Goal: Task Accomplishment & Management: Complete application form

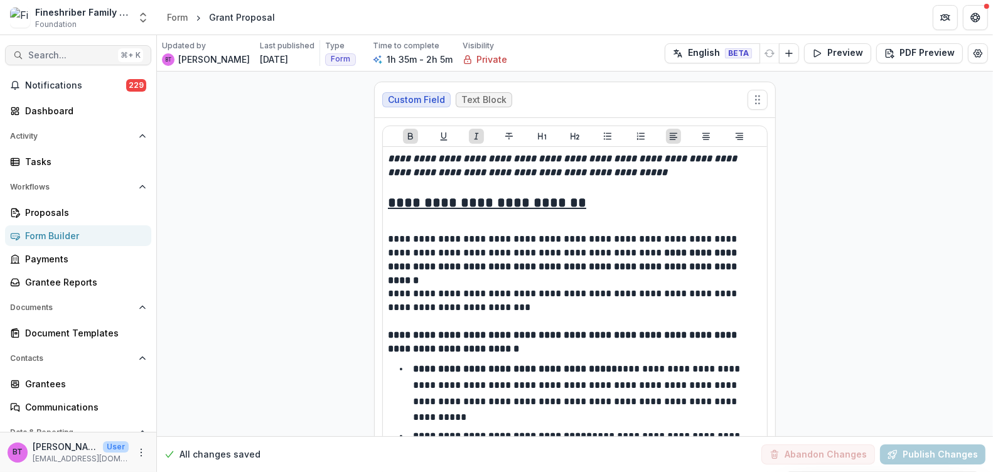
click at [83, 50] on span "Search..." at bounding box center [70, 55] width 85 height 11
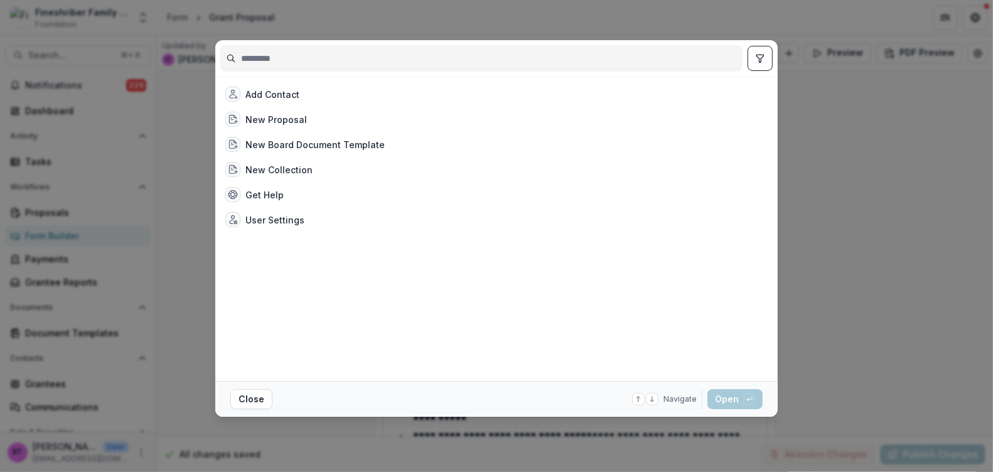
click at [845, 123] on div "Add Contact New Proposal New Board Document Template New Collection Get Help Us…" at bounding box center [496, 236] width 993 height 472
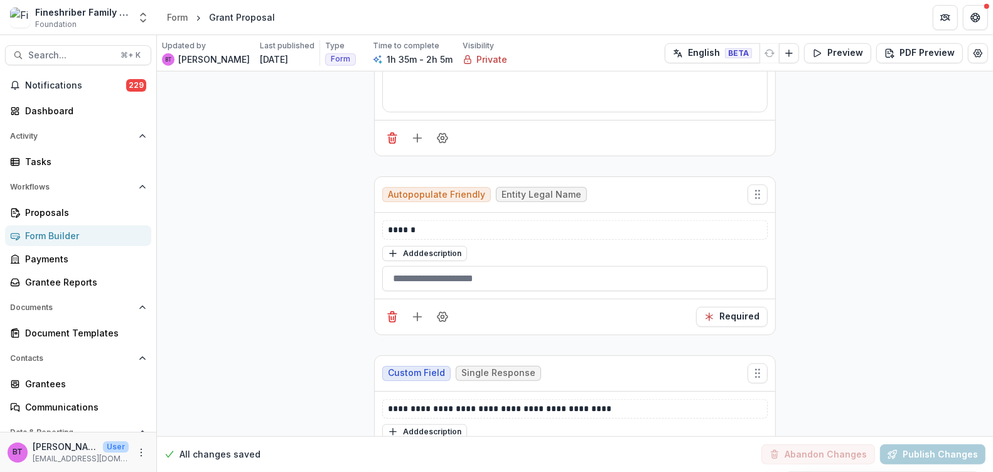
scroll to position [896, 0]
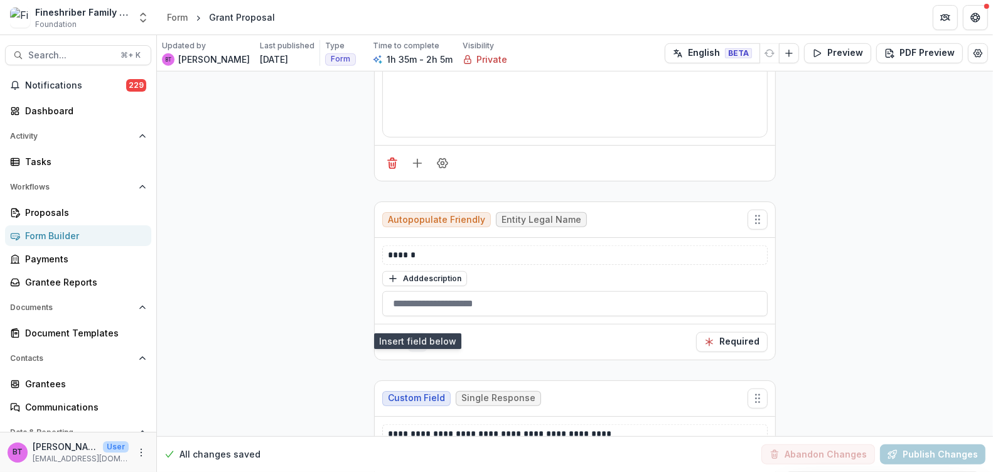
click at [417, 338] on line "Add field" at bounding box center [417, 342] width 0 height 8
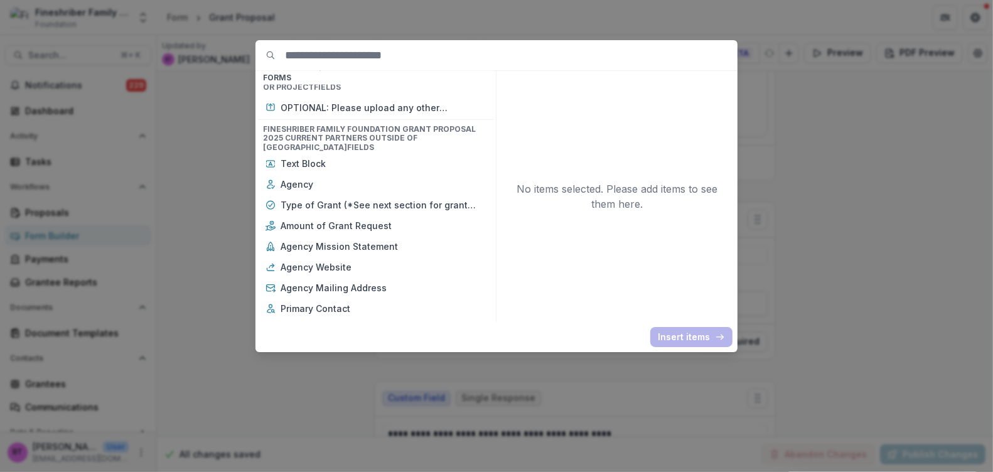
scroll to position [0, 0]
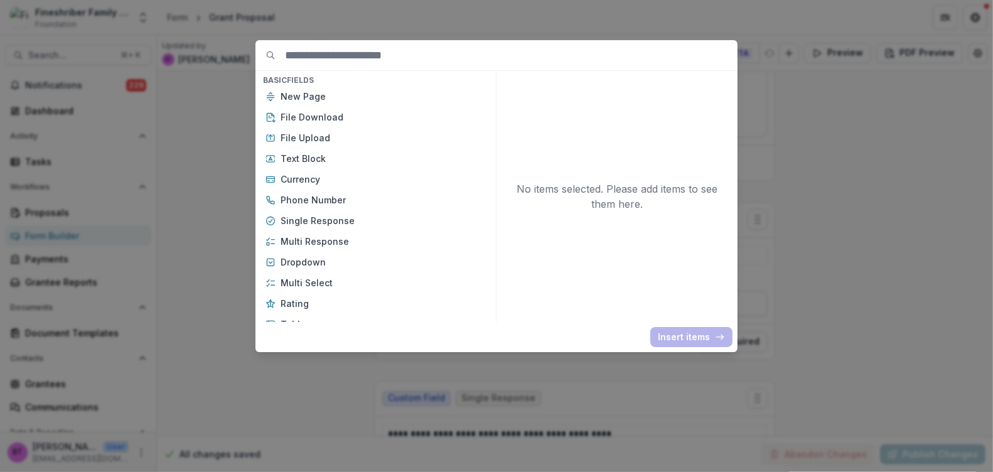
click at [220, 289] on div "Basic Fields New Page File Download File Upload Text Block Currency Phone Numbe…" at bounding box center [496, 236] width 993 height 472
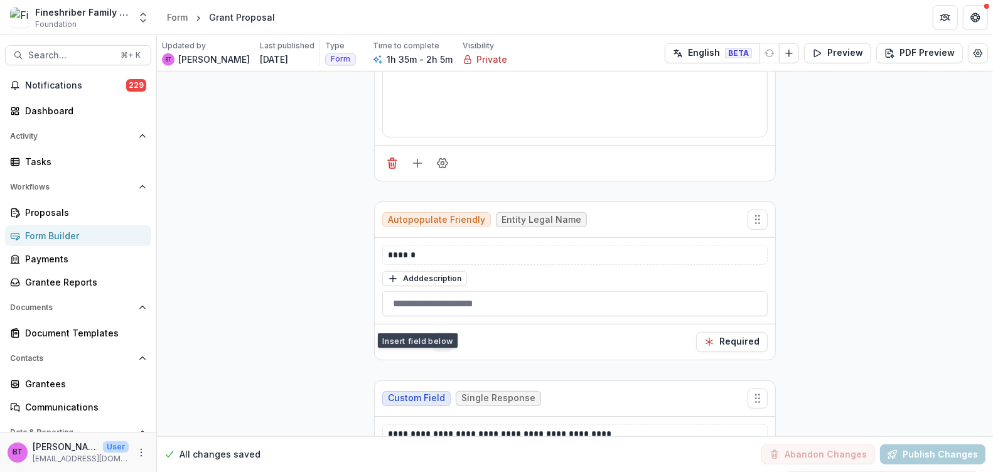
click at [449, 332] on button "Field Settings" at bounding box center [442, 342] width 20 height 20
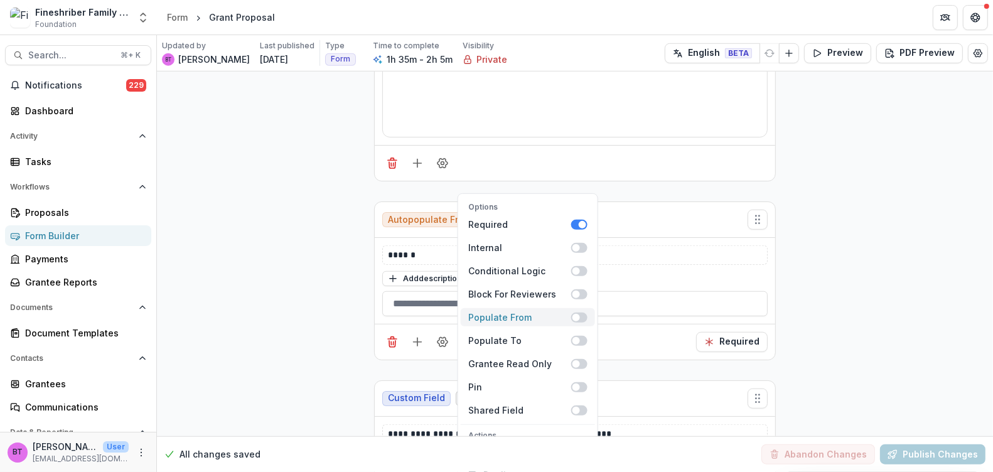
click at [577, 314] on span at bounding box center [576, 318] width 8 height 8
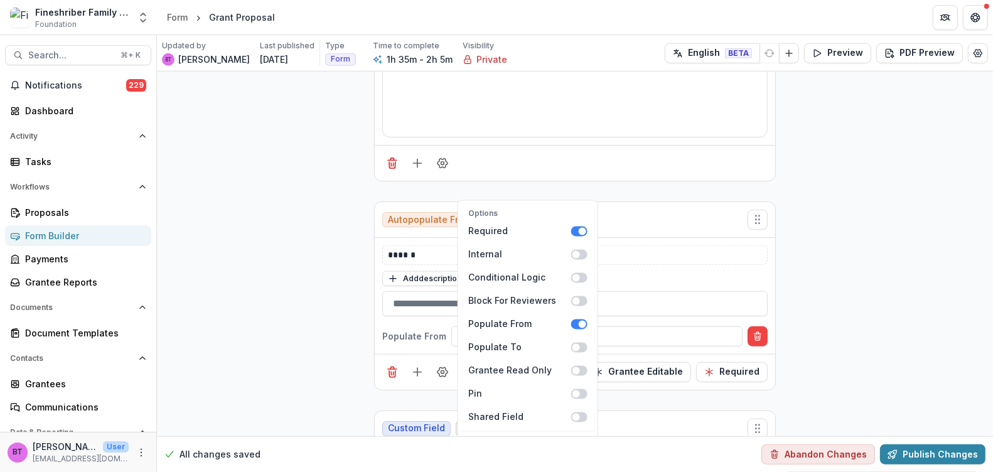
click at [405, 300] on div "****** Add description Populate From Select populate from field" at bounding box center [575, 296] width 400 height 116
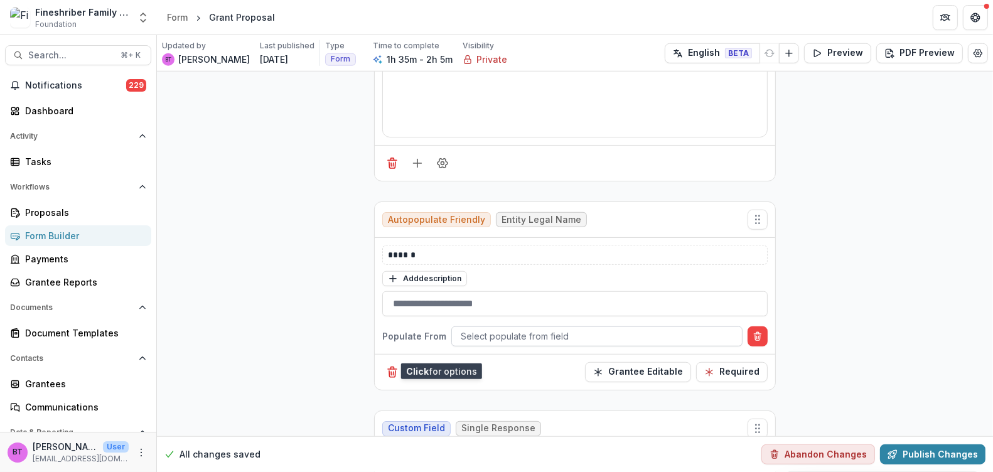
click at [490, 327] on div "Select populate from field" at bounding box center [597, 336] width 290 height 18
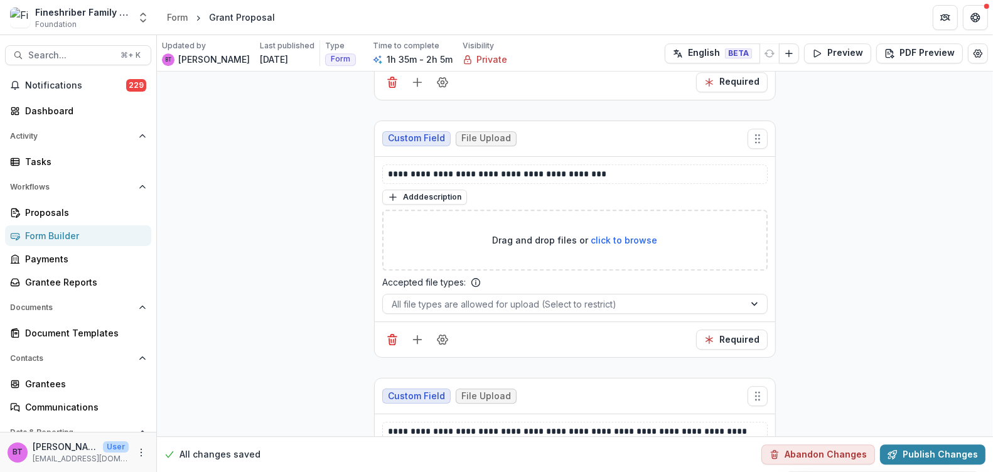
scroll to position [16847, 0]
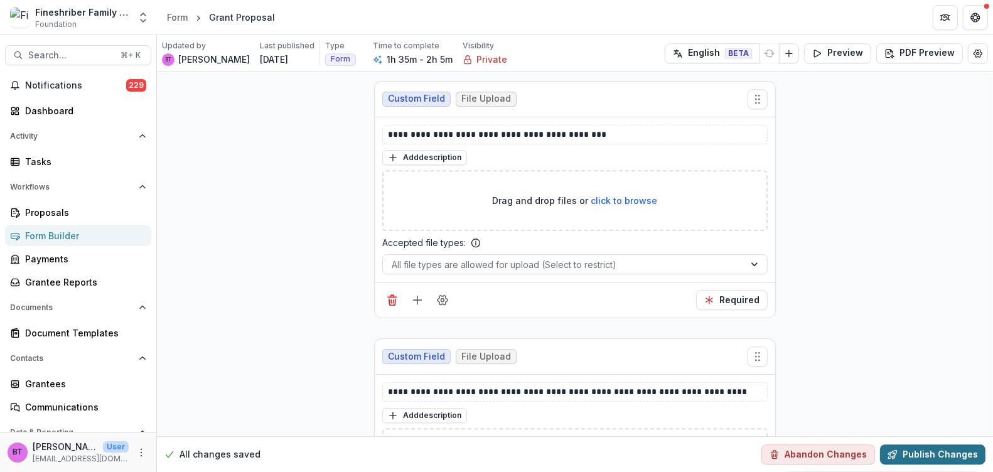
click at [912, 452] on button "Publish Changes" at bounding box center [932, 454] width 105 height 20
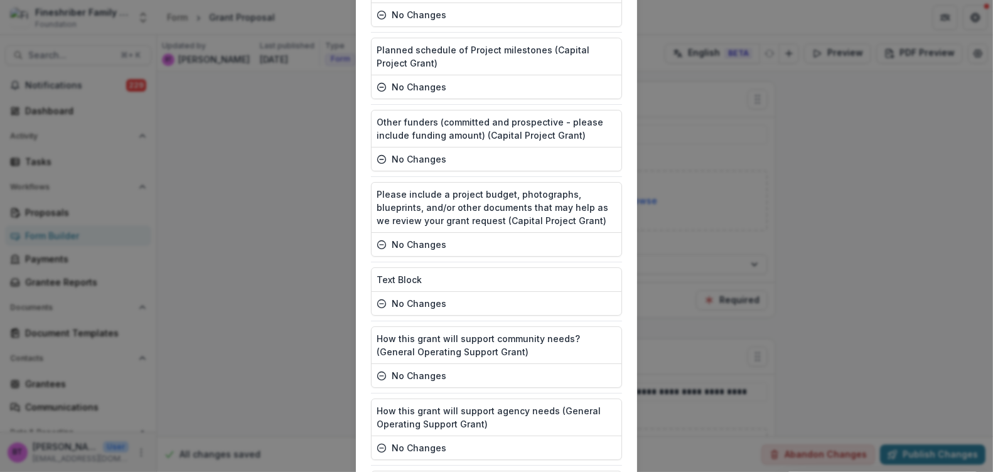
scroll to position [3094, 0]
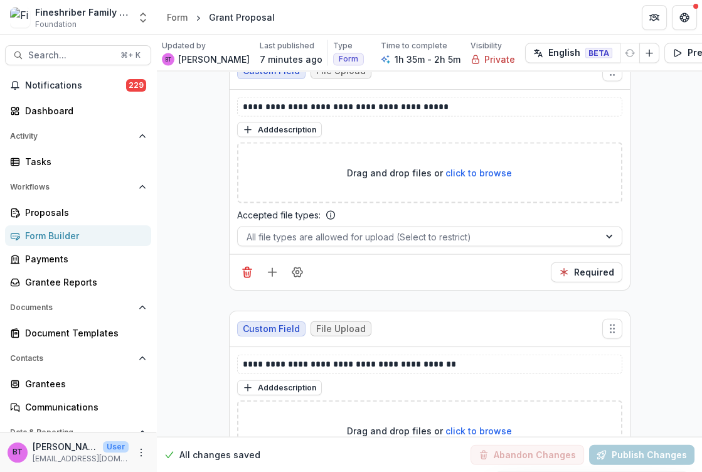
scroll to position [16400, 0]
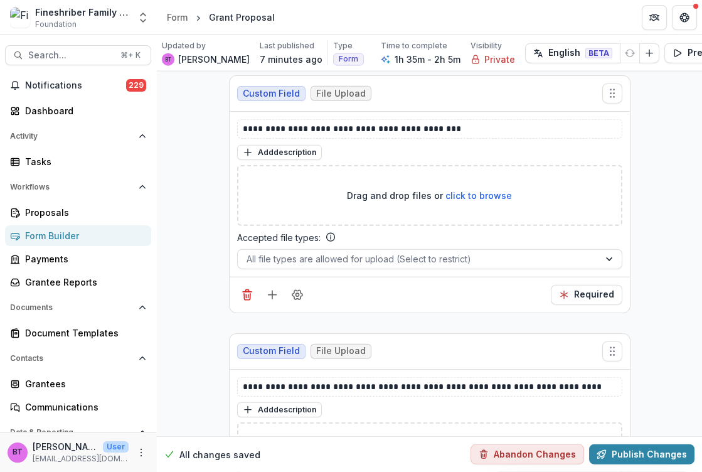
scroll to position [16603, 0]
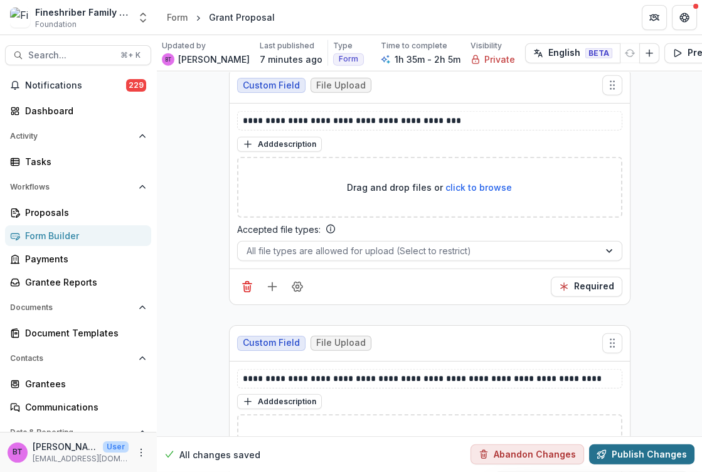
click at [634, 444] on button "Publish Changes" at bounding box center [641, 454] width 105 height 20
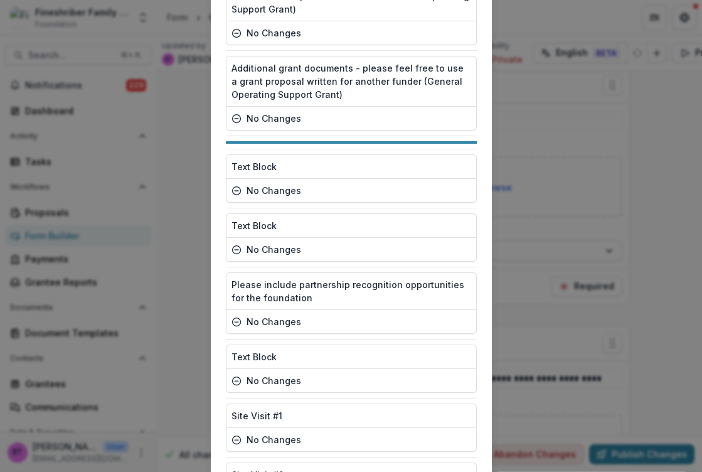
scroll to position [3094, 0]
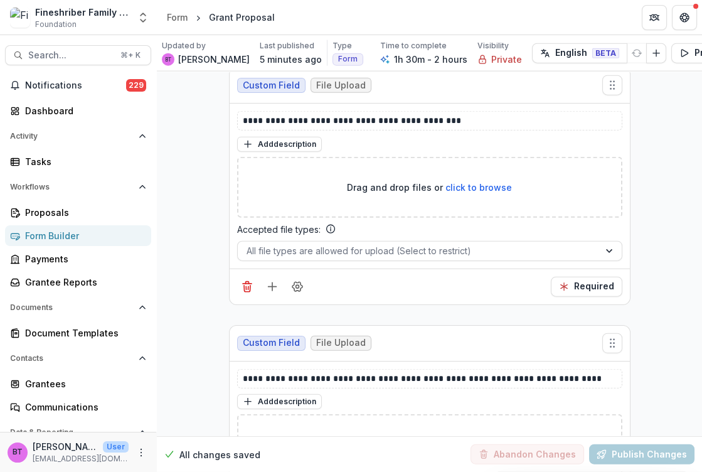
click at [63, 238] on div "Form Builder" at bounding box center [83, 235] width 116 height 13
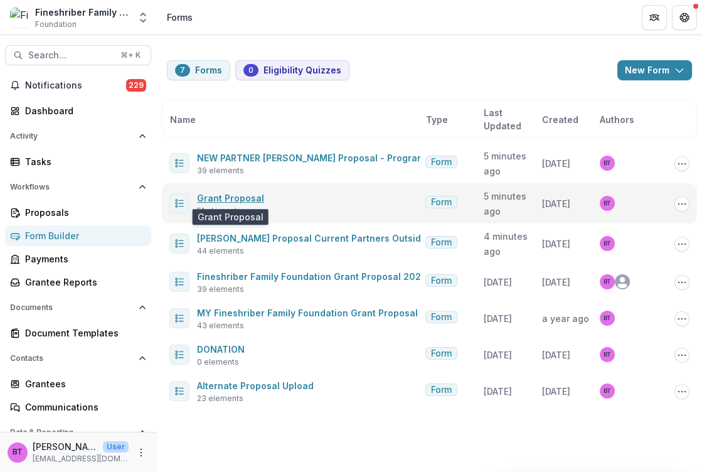
click at [242, 196] on link "Grant Proposal" at bounding box center [230, 198] width 67 height 11
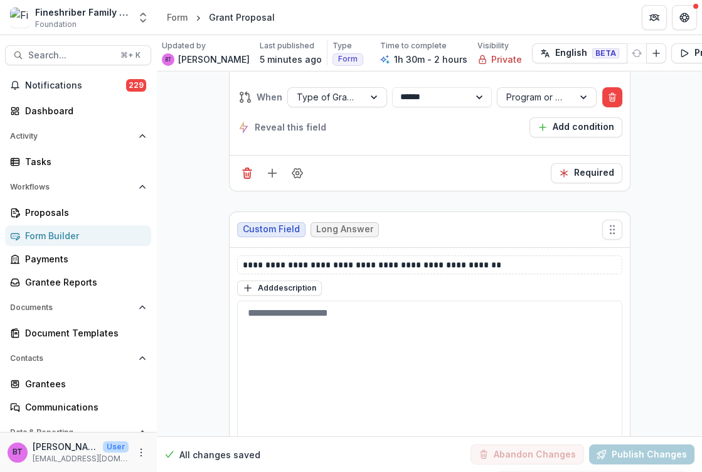
scroll to position [5538, 0]
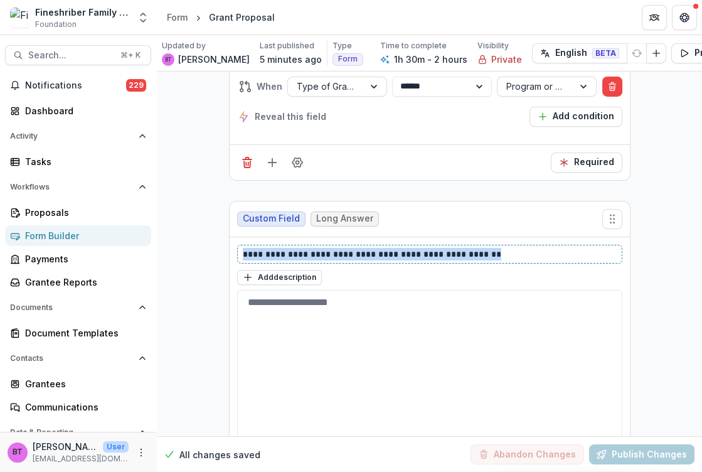
drag, startPoint x: 493, startPoint y: 184, endPoint x: 238, endPoint y: 180, distance: 254.8
click at [238, 245] on div "**********" at bounding box center [429, 254] width 385 height 19
copy p "**********"
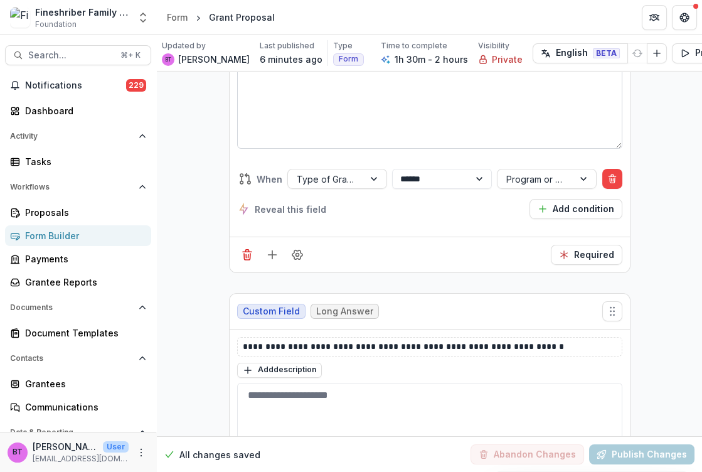
scroll to position [5839, 0]
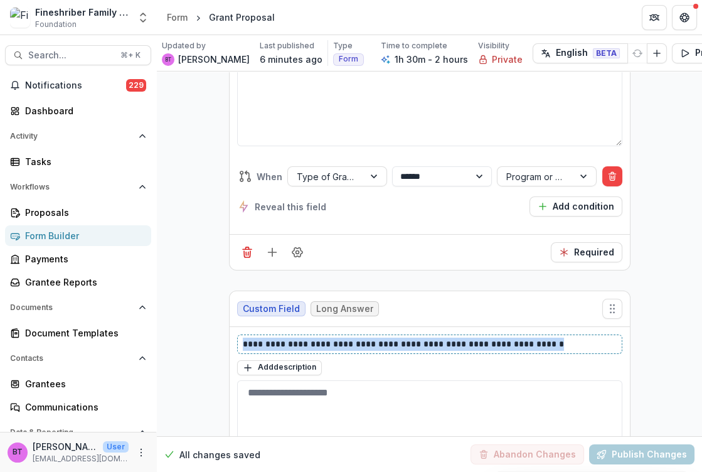
drag, startPoint x: 577, startPoint y: 272, endPoint x: 241, endPoint y: 275, distance: 336.3
click at [239, 334] on div "**********" at bounding box center [429, 343] width 385 height 19
copy p "**********"
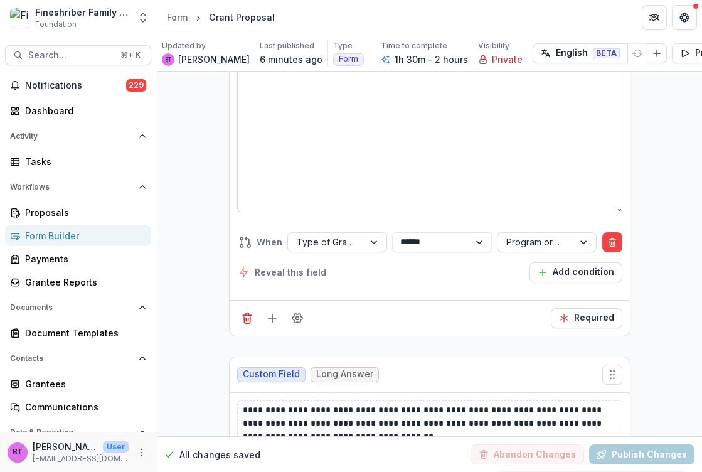
scroll to position [6242, 0]
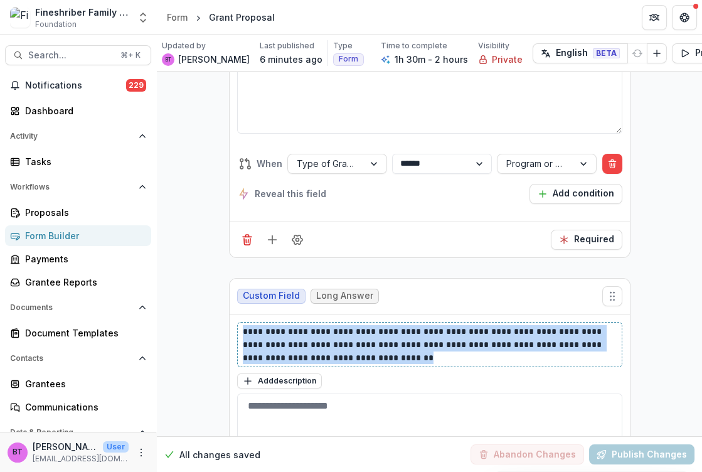
drag, startPoint x: 402, startPoint y: 287, endPoint x: 247, endPoint y: 243, distance: 161.1
click at [247, 314] on div "**********" at bounding box center [430, 476] width 400 height 324
copy p "**********"
click at [444, 393] on textarea at bounding box center [429, 471] width 385 height 157
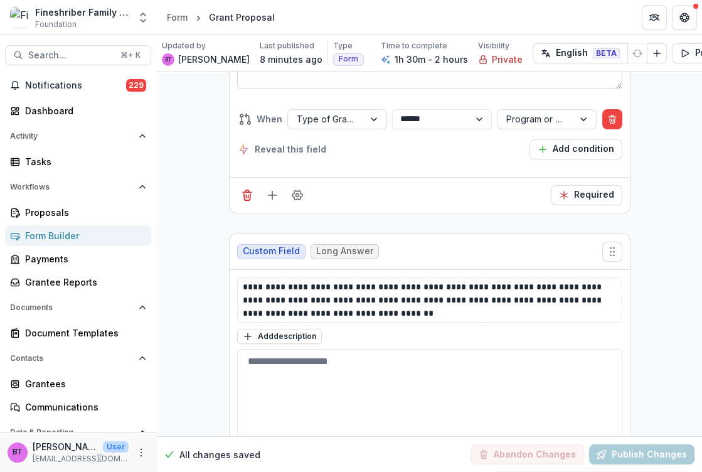
scroll to position [6288, 0]
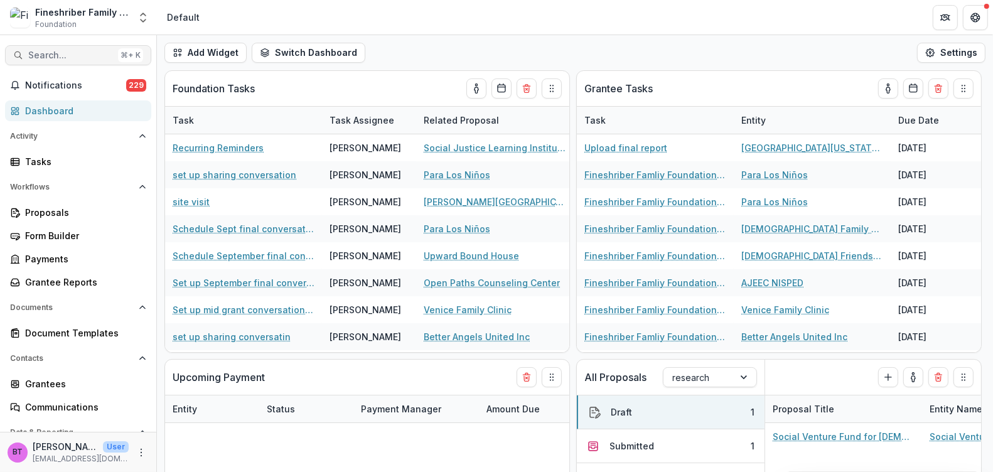
click at [43, 53] on span "Search..." at bounding box center [70, 55] width 85 height 11
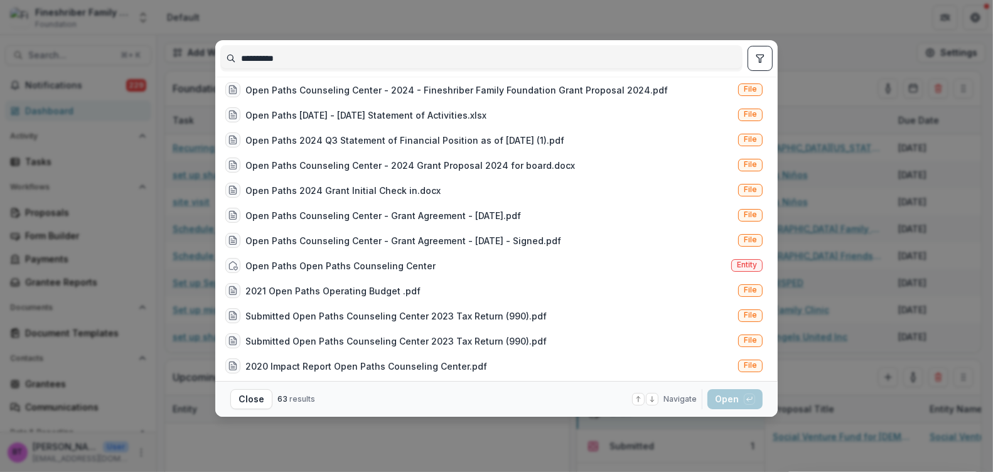
scroll to position [683, 0]
type input "**********"
click at [753, 262] on span "Entity" at bounding box center [746, 264] width 31 height 13
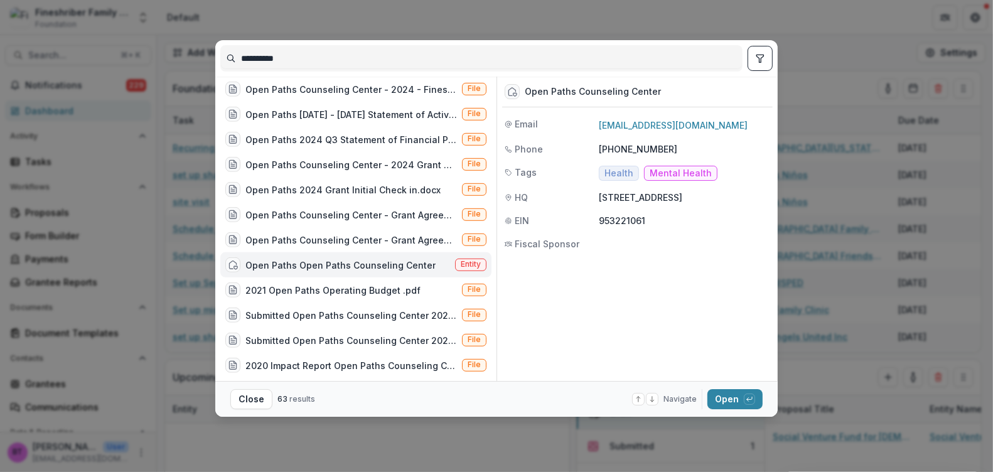
click at [728, 385] on footer "Close 63 results Navigate up and down with arrow keys Open with enter key" at bounding box center [496, 399] width 562 height 36
click at [730, 407] on button "Open with enter key" at bounding box center [734, 399] width 55 height 20
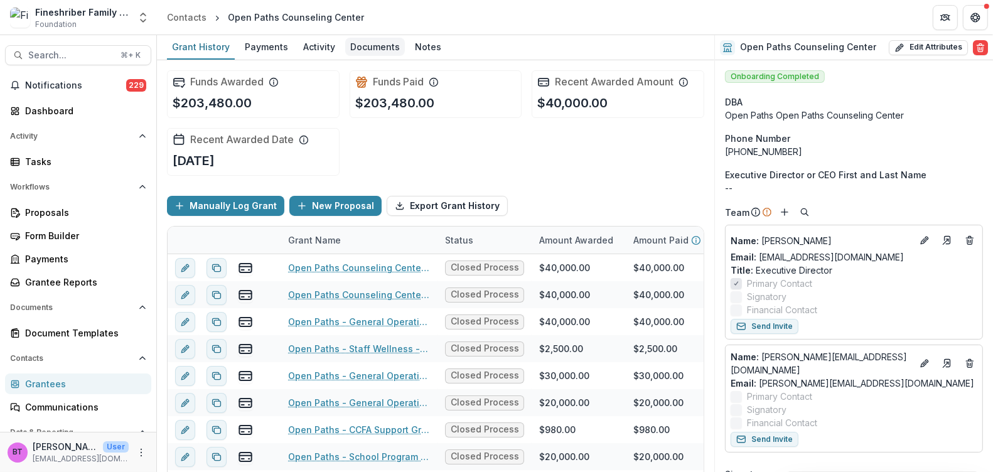
click at [373, 47] on div "Documents" at bounding box center [375, 47] width 60 height 18
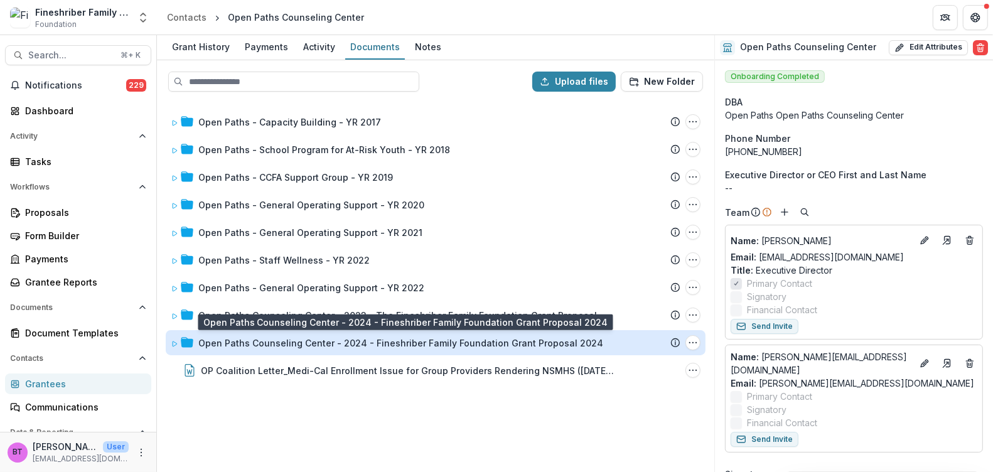
click at [267, 336] on div "Open Paths Counseling Center - 2024 - Fineshriber Family Foundation Grant Propo…" at bounding box center [400, 342] width 405 height 13
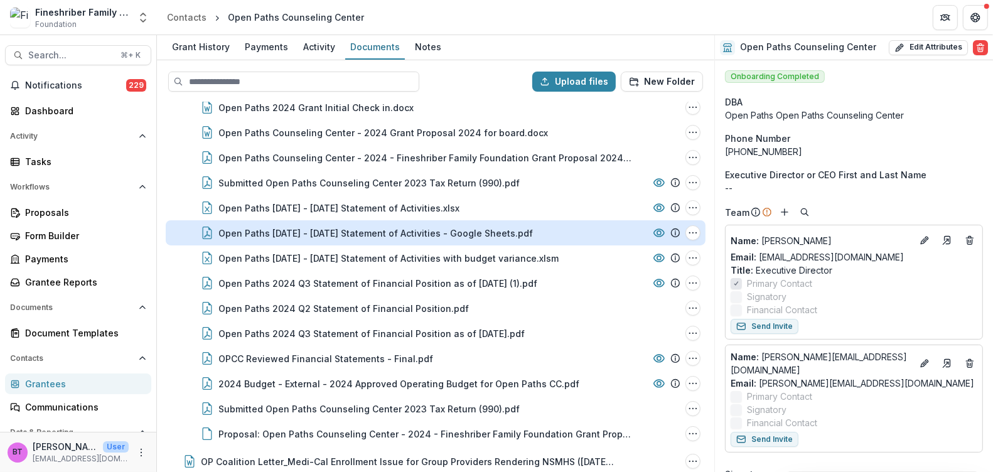
scroll to position [344, 0]
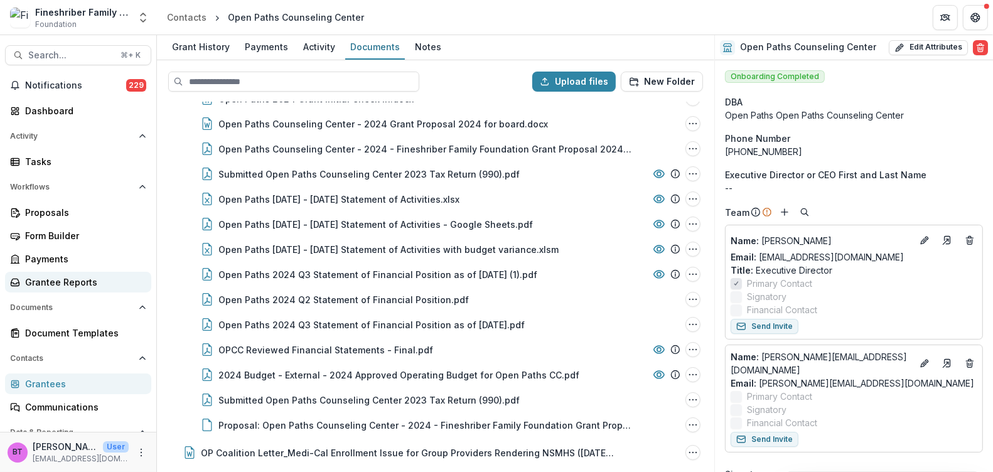
click at [60, 282] on div "Grantee Reports" at bounding box center [83, 281] width 116 height 13
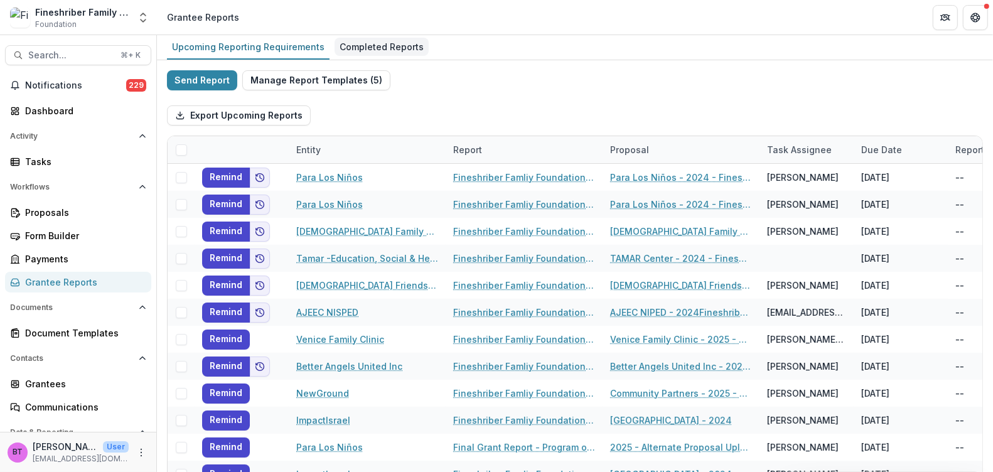
click at [374, 46] on div "Completed Reports" at bounding box center [381, 47] width 94 height 18
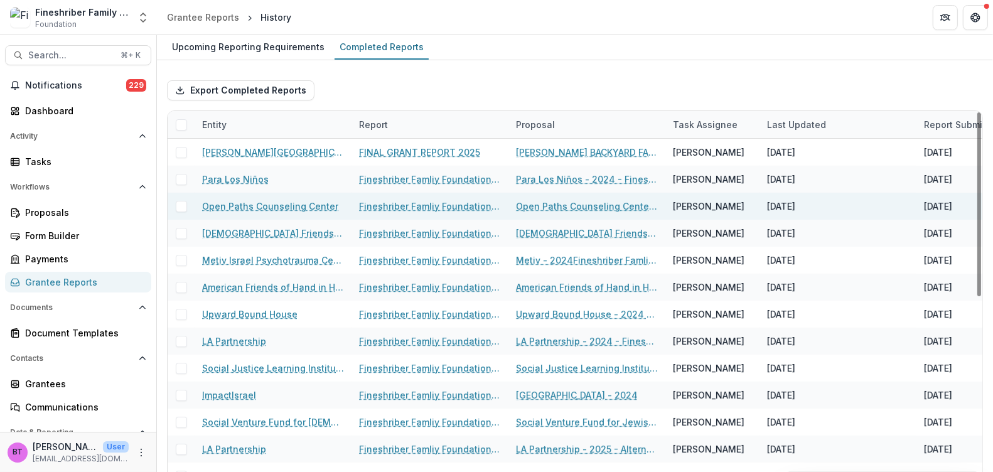
click at [447, 204] on link "Fineshriber Famliy Foundation Final Report Upload" at bounding box center [430, 206] width 142 height 13
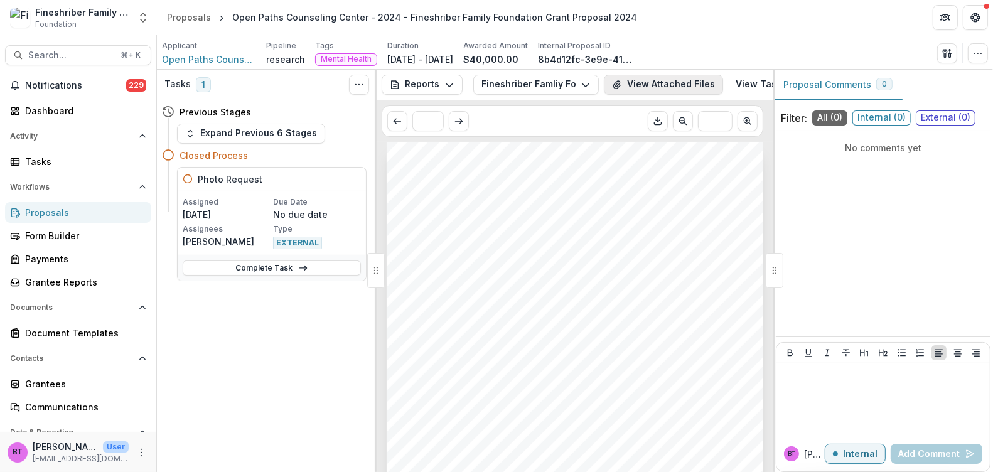
click at [687, 82] on button "View Attached Files" at bounding box center [663, 85] width 119 height 20
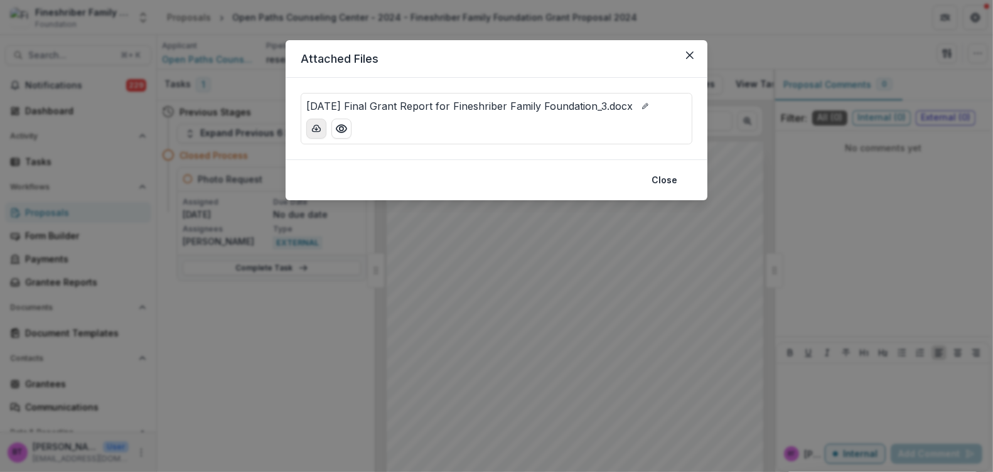
click at [319, 125] on icon "download-button" at bounding box center [316, 129] width 10 height 10
click at [695, 53] on button "Close" at bounding box center [689, 55] width 20 height 20
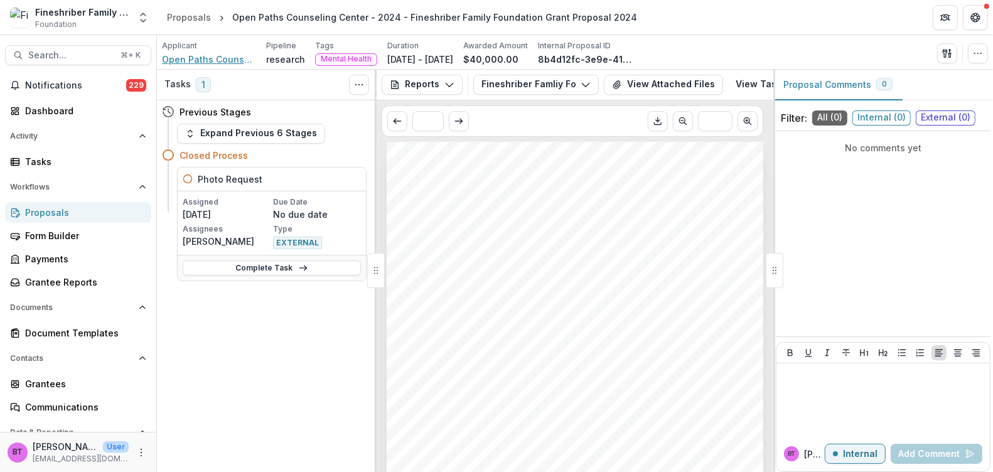
click at [228, 57] on span "Open Paths Counseling Center" at bounding box center [209, 59] width 94 height 13
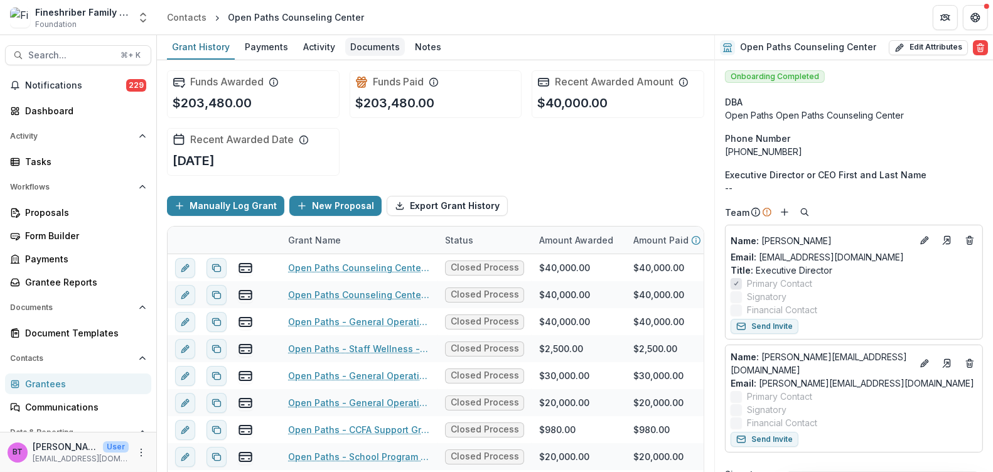
click at [366, 45] on div "Documents" at bounding box center [375, 47] width 60 height 18
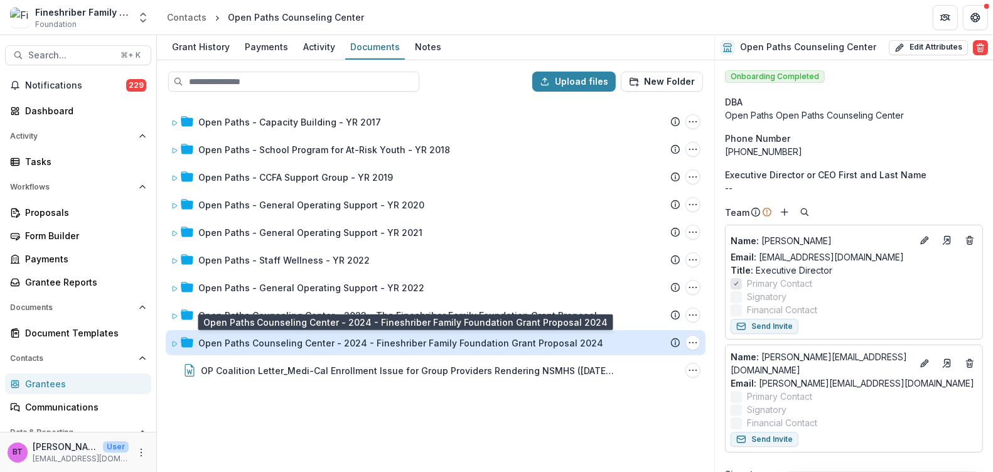
click at [274, 336] on div "Open Paths Counseling Center - 2024 - Fineshriber Family Foundation Grant Propo…" at bounding box center [400, 342] width 405 height 13
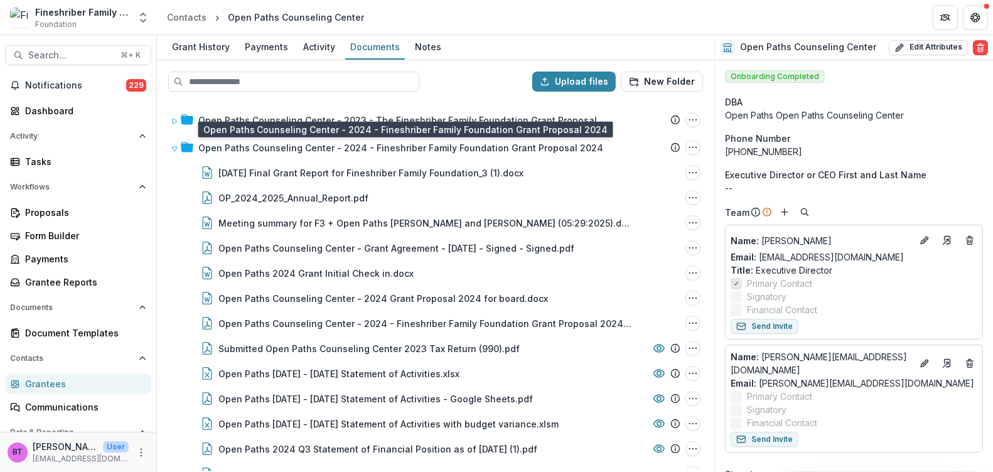
scroll to position [192, 0]
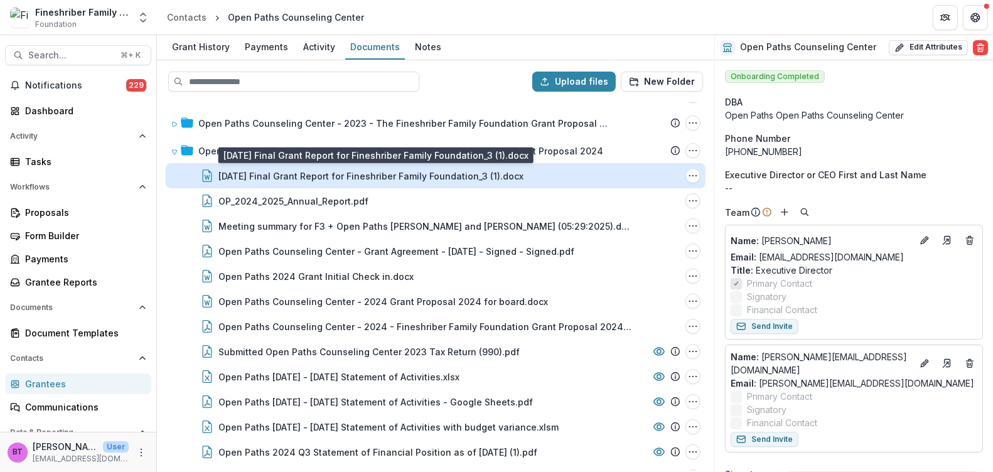
click at [326, 177] on div "Sept. 2025 Final Grant Report for Fineshriber Family Foundation_3 (1).docx" at bounding box center [370, 175] width 305 height 13
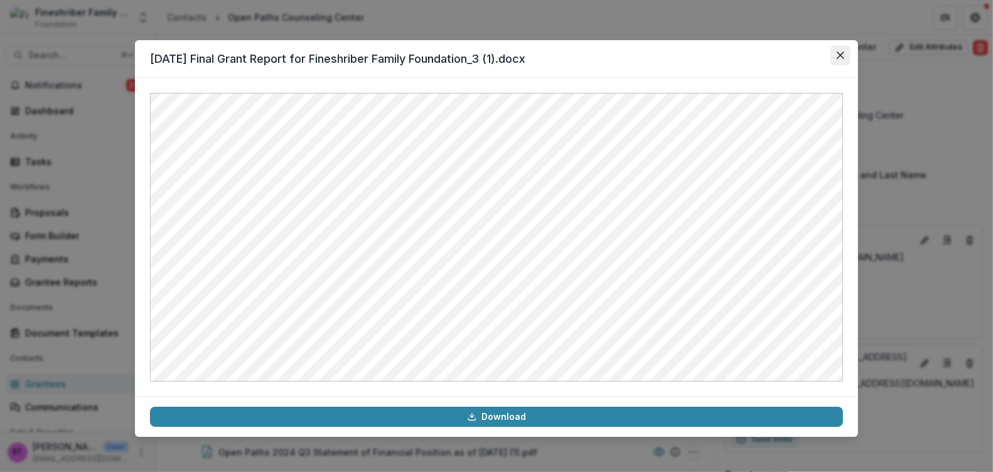
click at [842, 53] on icon "Close" at bounding box center [840, 55] width 8 height 8
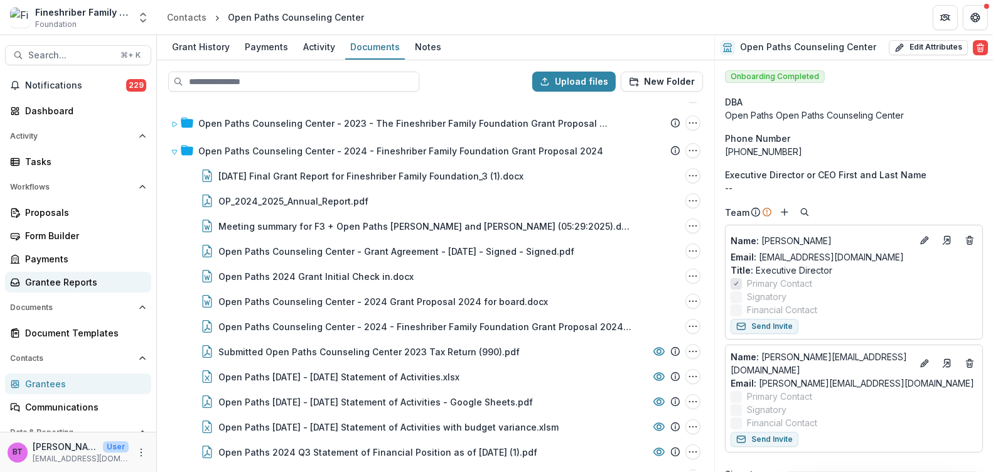
click at [42, 275] on div "Grantee Reports" at bounding box center [83, 281] width 116 height 13
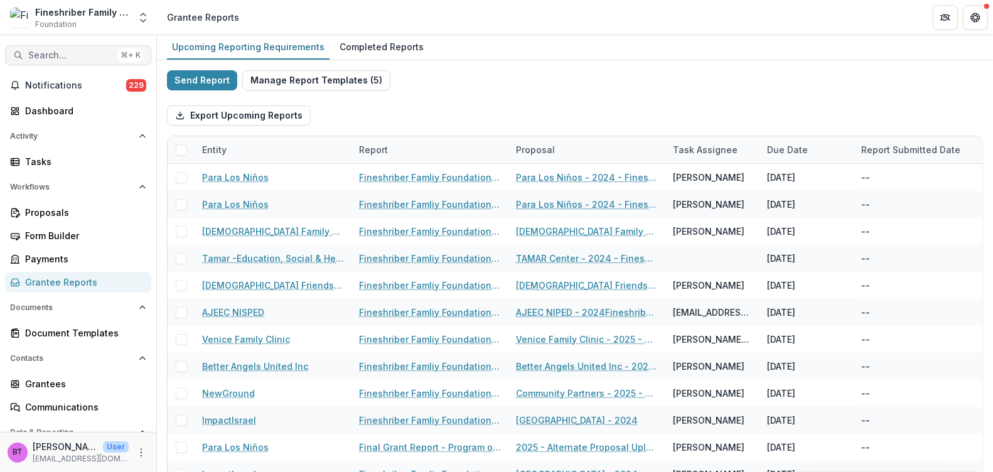
click at [69, 50] on span "Search..." at bounding box center [70, 55] width 85 height 11
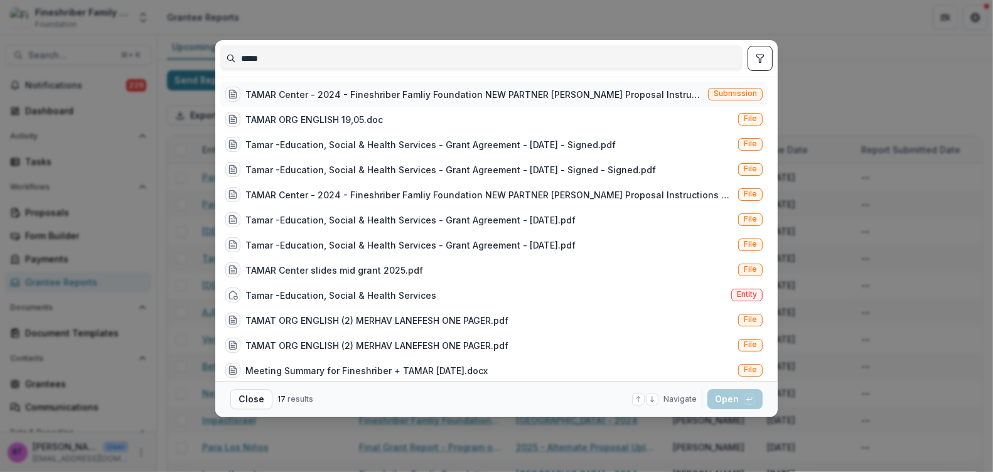
type input "*****"
click at [329, 94] on div "TAMAR Center - 2024 - Fineshriber Famliy Foundation NEW PARTNER Grant Proposal …" at bounding box center [473, 94] width 457 height 13
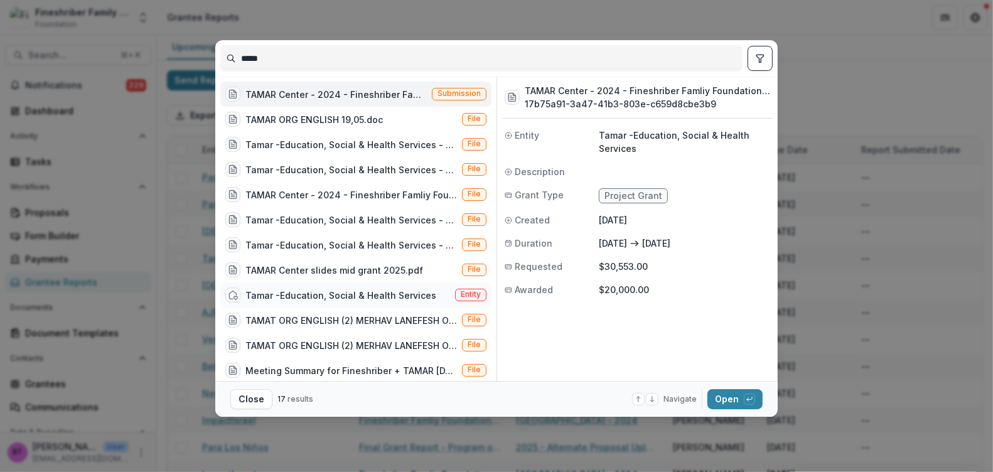
click at [396, 292] on div "Tamar -Education, Social & Health Services" at bounding box center [340, 295] width 191 height 13
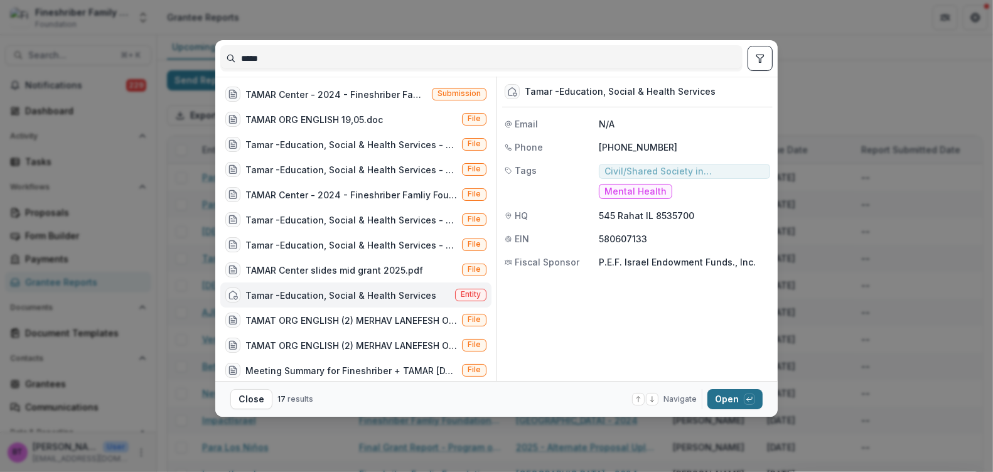
click at [737, 398] on button "Open with enter key" at bounding box center [734, 399] width 55 height 20
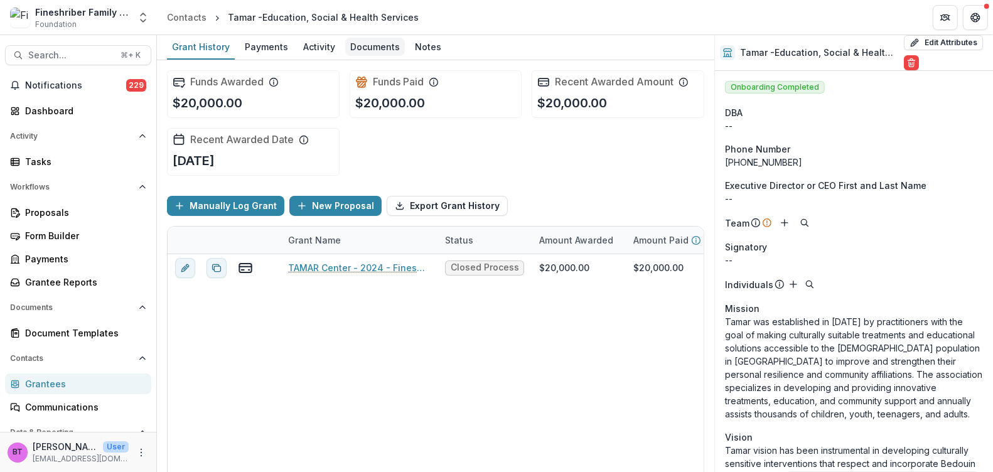
click at [373, 46] on div "Documents" at bounding box center [375, 47] width 60 height 18
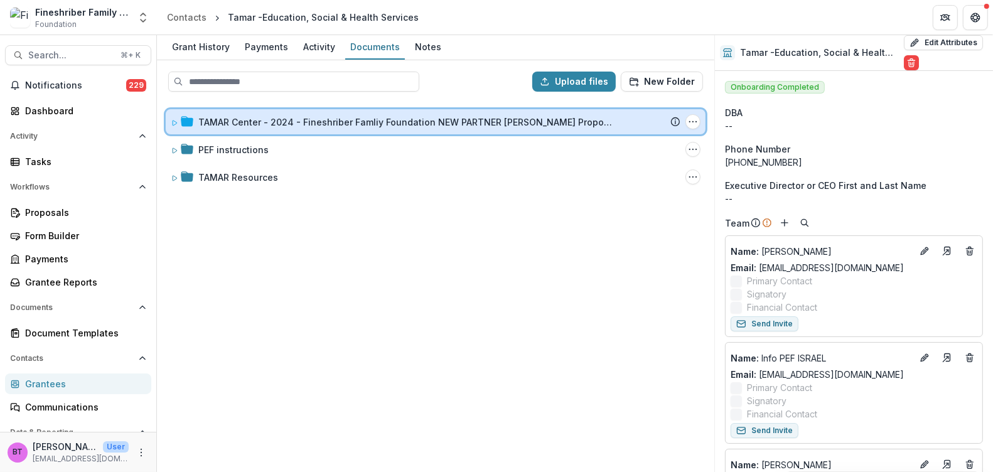
click at [174, 115] on span at bounding box center [175, 121] width 8 height 13
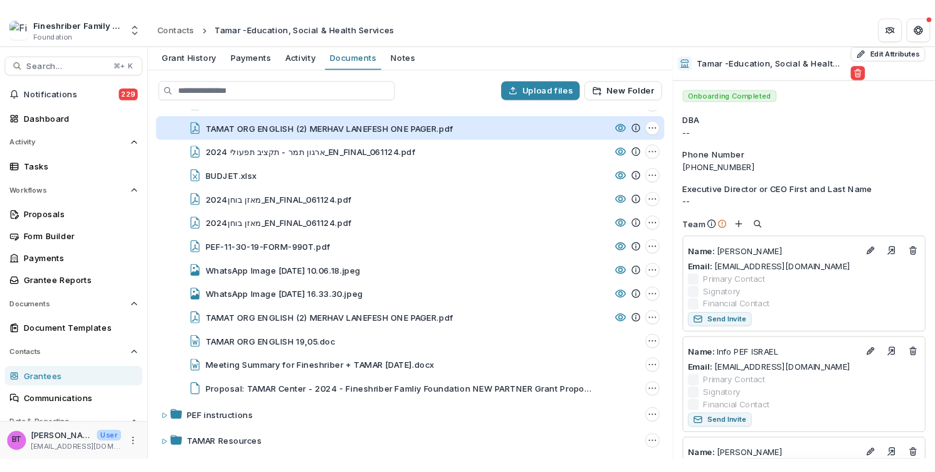
scroll to position [200, 0]
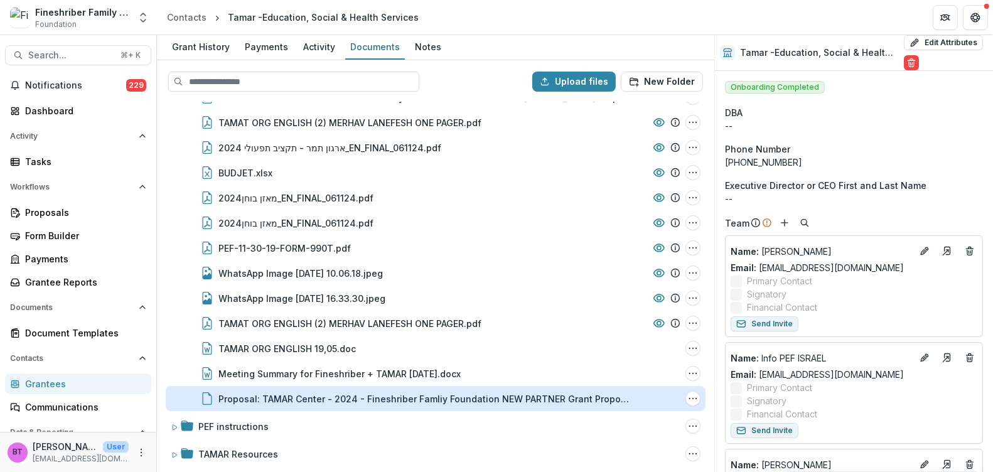
click at [275, 396] on div "Proposal: TAMAR Center - 2024 - Fineshriber Famliy Foundation NEW PARTNER Grant…" at bounding box center [425, 398] width 414 height 13
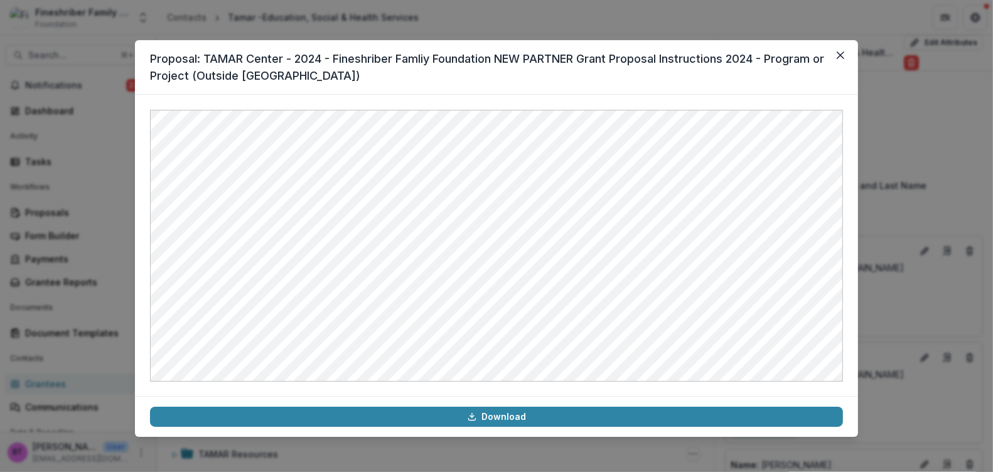
click at [892, 115] on div "Proposal: TAMAR Center - 2024 - Fineshriber Famliy Foundation NEW PARTNER Grant…" at bounding box center [496, 236] width 993 height 472
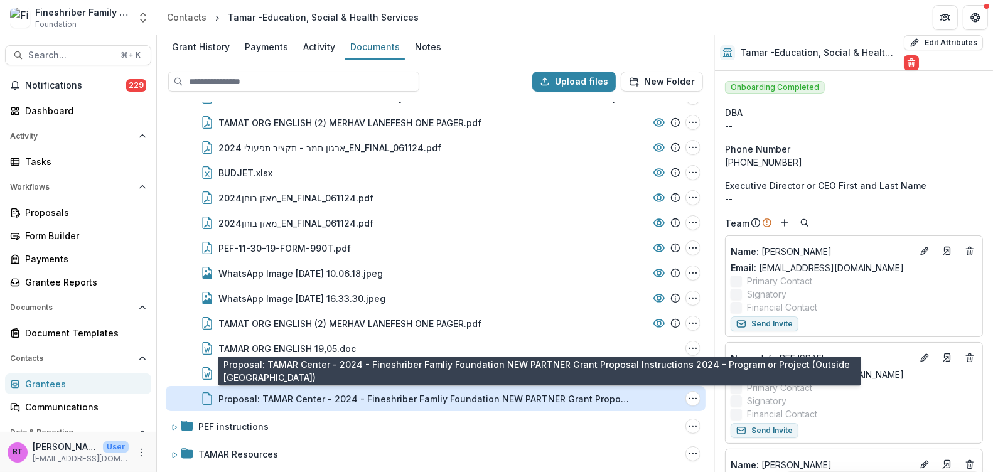
click at [291, 398] on div "Proposal: TAMAR Center - 2024 - Fineshriber Famliy Foundation NEW PARTNER Grant…" at bounding box center [425, 398] width 414 height 13
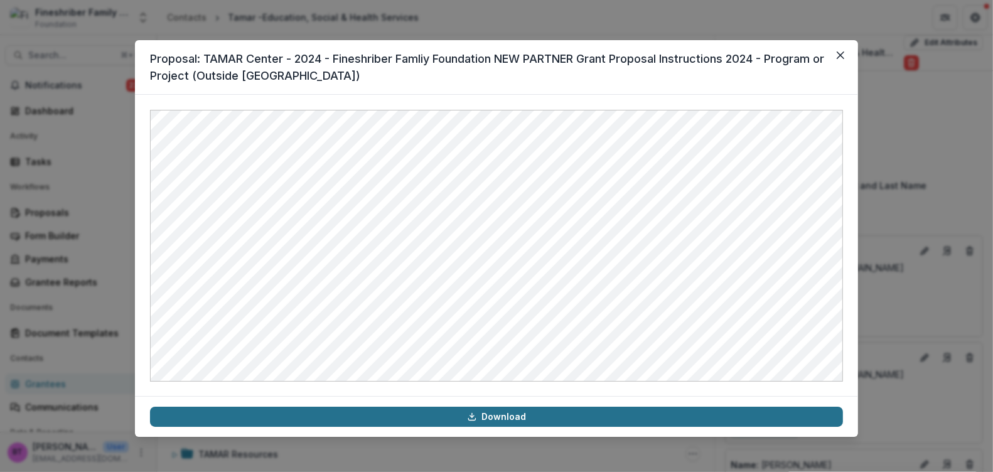
click at [499, 418] on link "Download" at bounding box center [496, 417] width 693 height 20
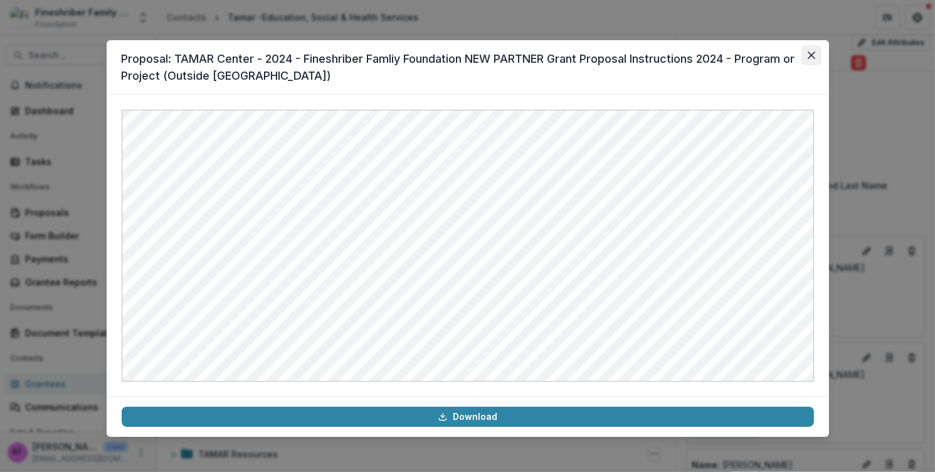
click at [810, 55] on icon "Close" at bounding box center [812, 55] width 8 height 8
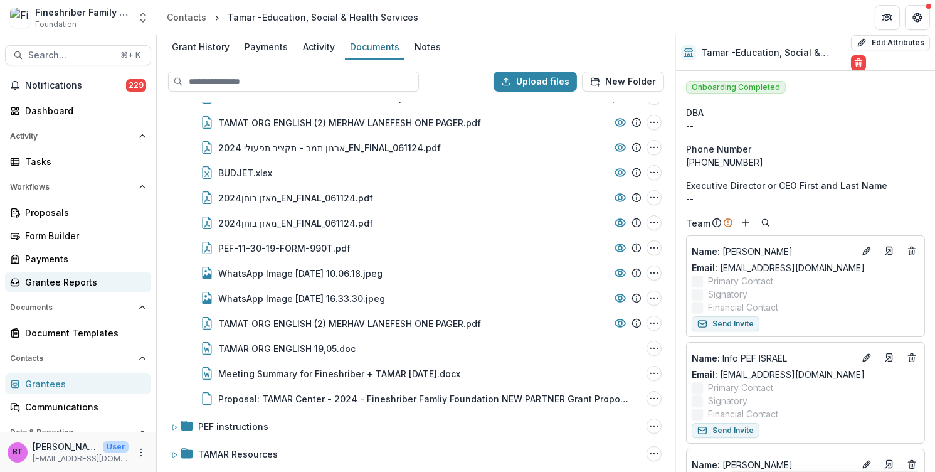
click at [41, 280] on div "Grantee Reports" at bounding box center [83, 281] width 116 height 13
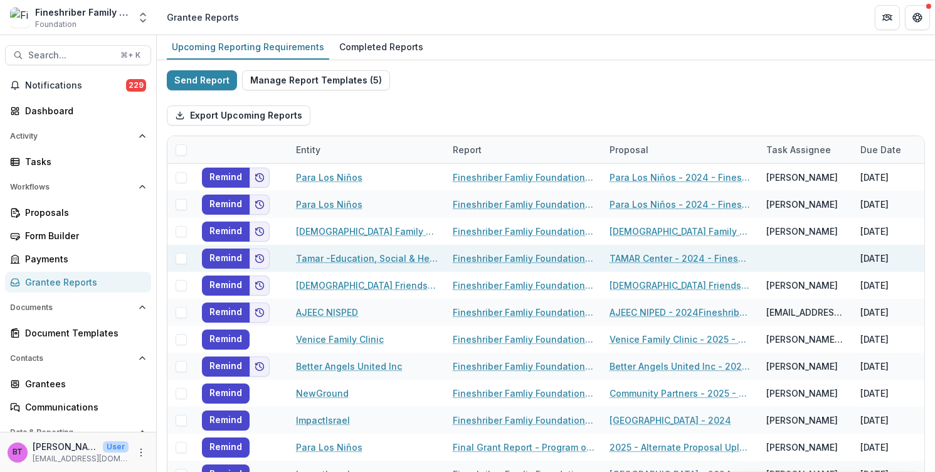
click at [531, 257] on link "Fineshriber Famliy Foundation Final Report Upload" at bounding box center [524, 258] width 142 height 13
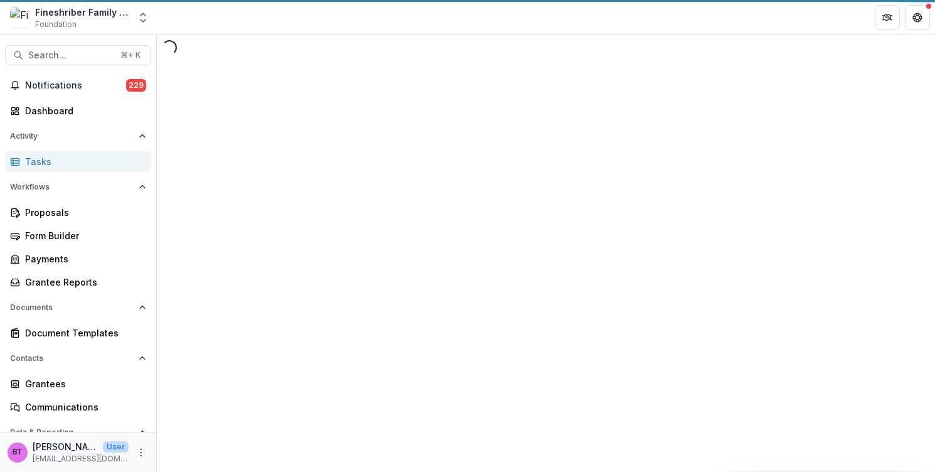
select select "********"
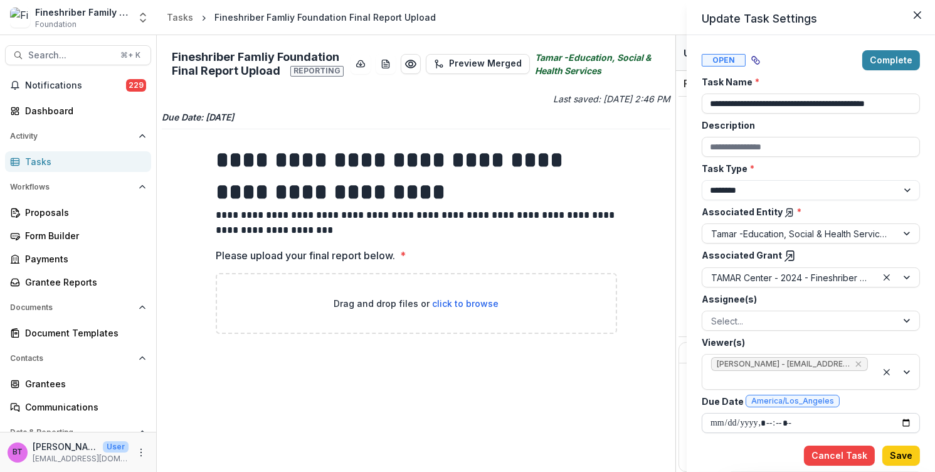
click at [728, 420] on input "Due Date America/Los_Angeles" at bounding box center [811, 423] width 218 height 20
click at [907, 418] on input "Due Date America/Los_Angeles" at bounding box center [811, 423] width 218 height 20
click at [831, 419] on input "Due Date America/Los_Angeles" at bounding box center [811, 423] width 218 height 20
click at [769, 420] on input "Due Date America/Los_Angeles" at bounding box center [811, 423] width 218 height 20
type input "**********"
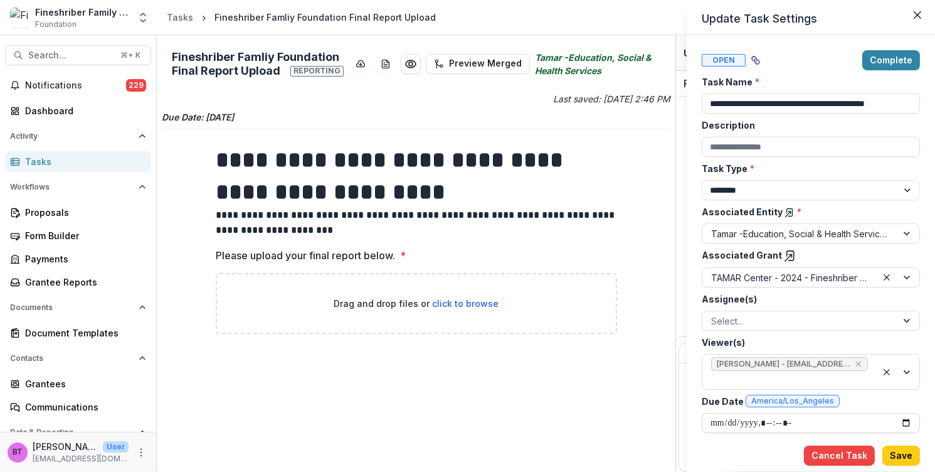
click at [796, 419] on input "Due Date America/Los_Angeles" at bounding box center [811, 423] width 218 height 20
click at [783, 418] on input "Due Date America/Los_Angeles" at bounding box center [811, 423] width 218 height 20
type input "**********"
click at [659, 381] on div "**********" at bounding box center [467, 236] width 935 height 472
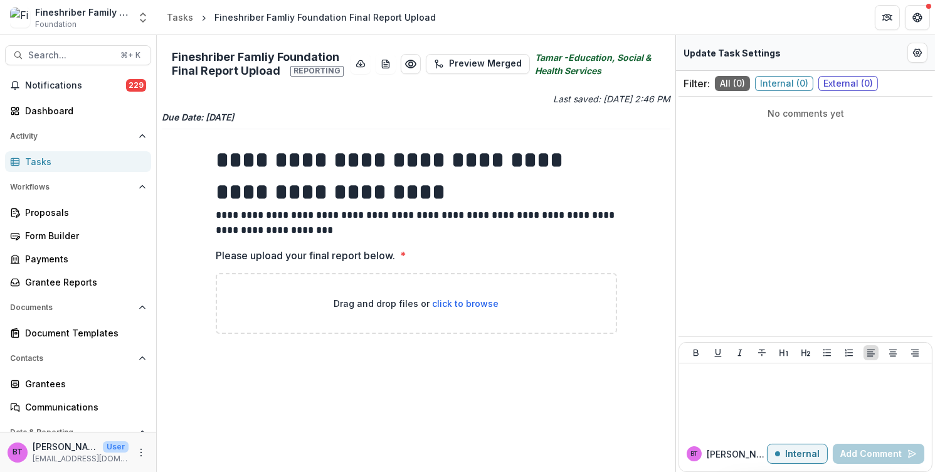
click at [774, 257] on div "No comments yet" at bounding box center [806, 234] width 254 height 265
click at [66, 282] on div "Grantee Reports" at bounding box center [83, 281] width 116 height 13
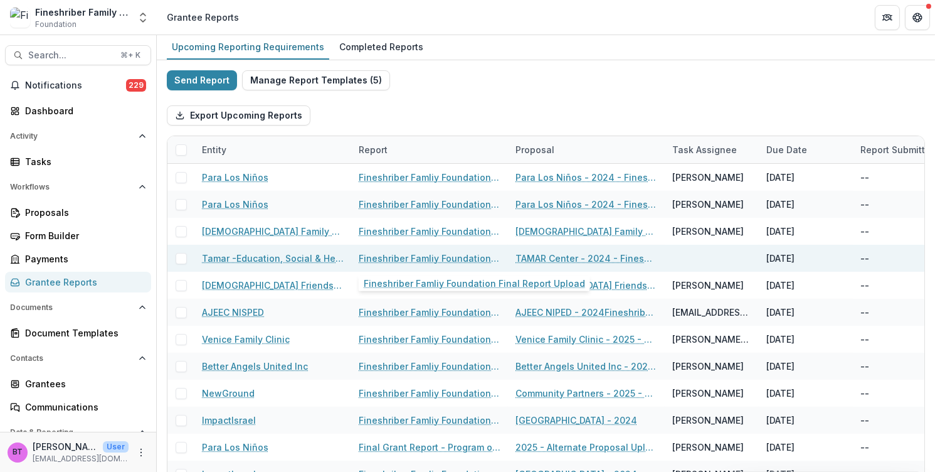
click at [454, 255] on link "Fineshriber Famliy Foundation Final Report Upload" at bounding box center [430, 258] width 142 height 13
select select "********"
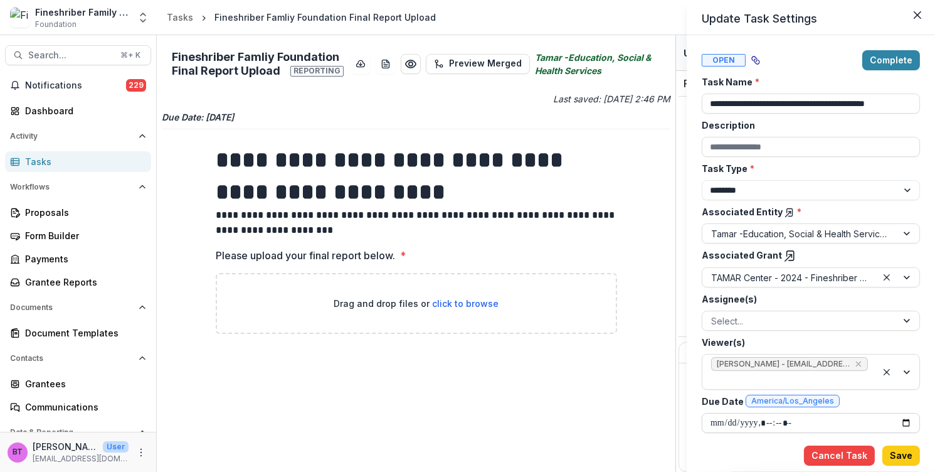
click at [727, 419] on input "Due Date America/Los_Angeles" at bounding box center [811, 423] width 218 height 20
click at [801, 418] on input "Due Date America/Los_Angeles" at bounding box center [811, 423] width 218 height 20
type input "**********"
click at [910, 449] on button "Save" at bounding box center [902, 455] width 38 height 20
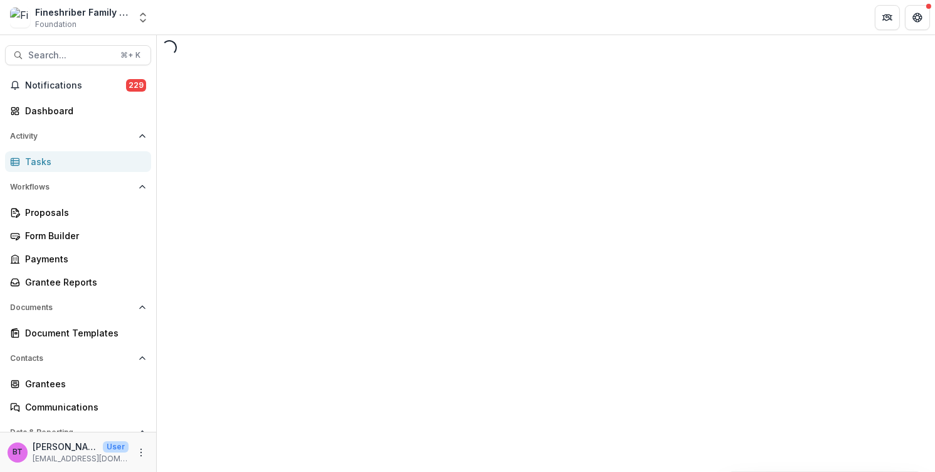
select select "********"
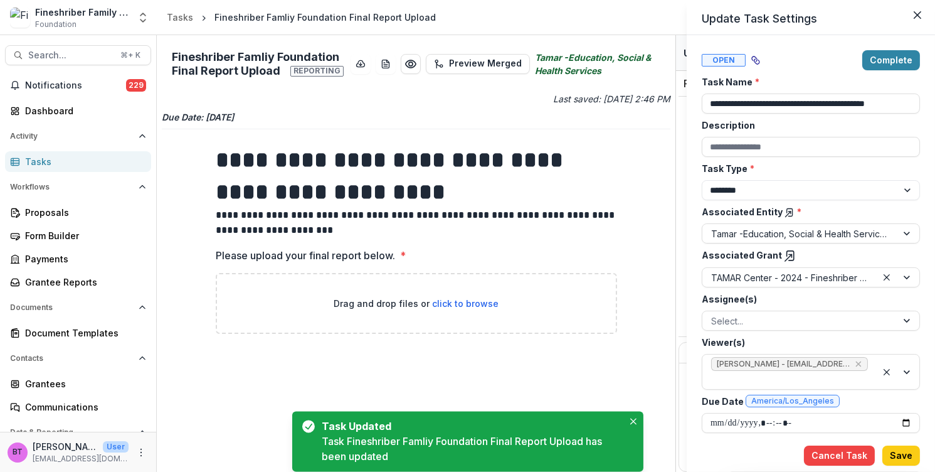
type input "**********"
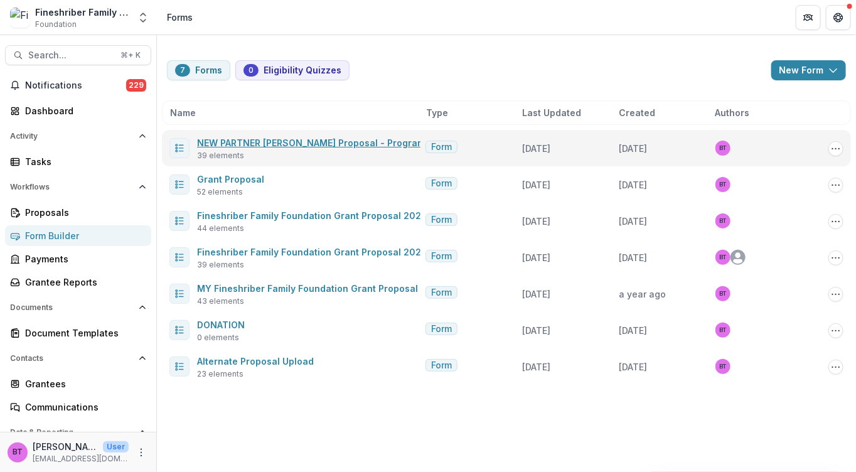
click at [223, 140] on link "NEW PARTNER [PERSON_NAME] Proposal - Program or Project" at bounding box center [334, 142] width 274 height 11
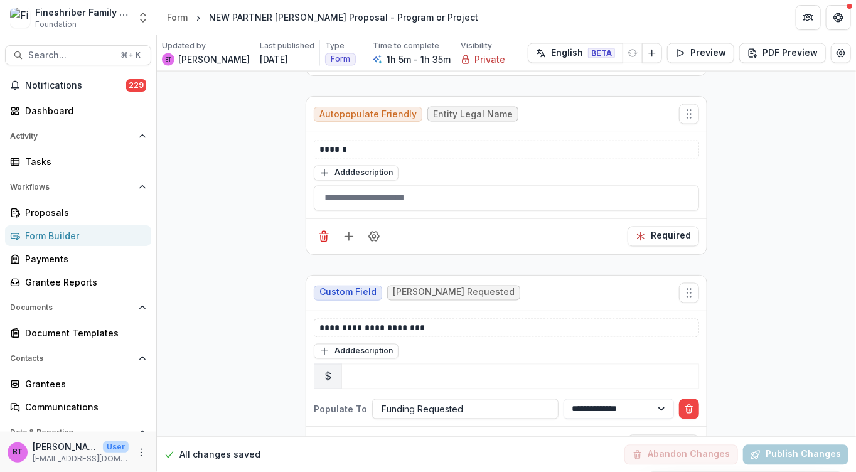
scroll to position [816, 0]
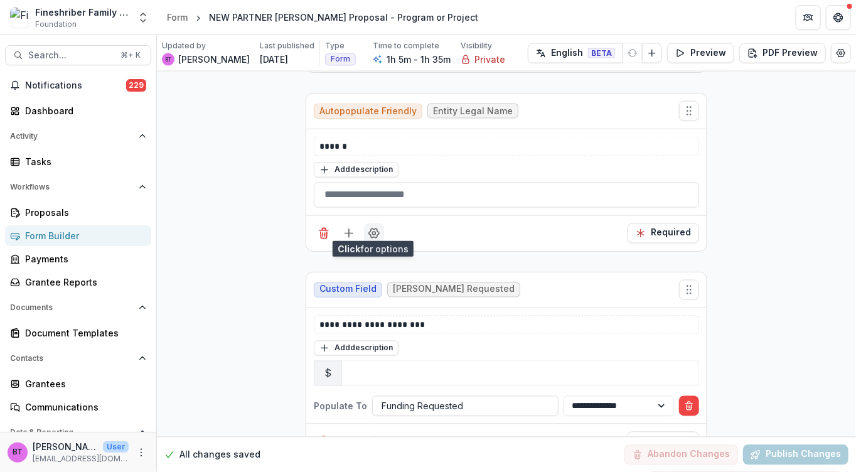
click at [373, 227] on icon "Field Settings" at bounding box center [374, 233] width 13 height 13
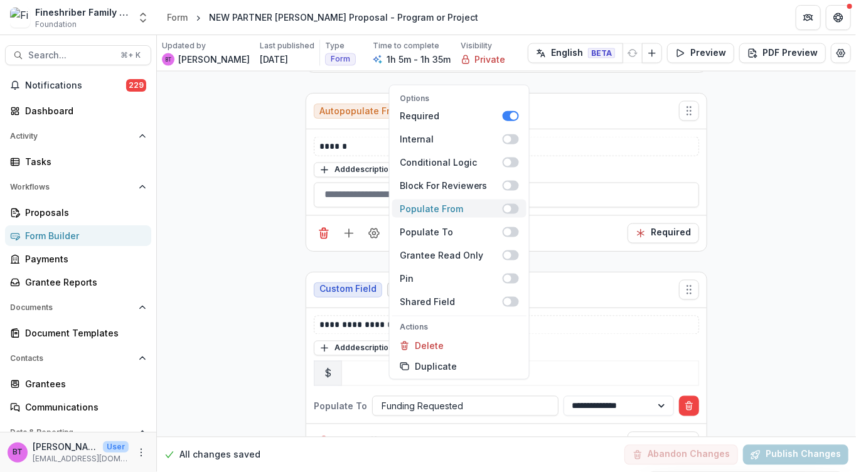
click at [440, 200] on label "Populate From" at bounding box center [459, 209] width 134 height 18
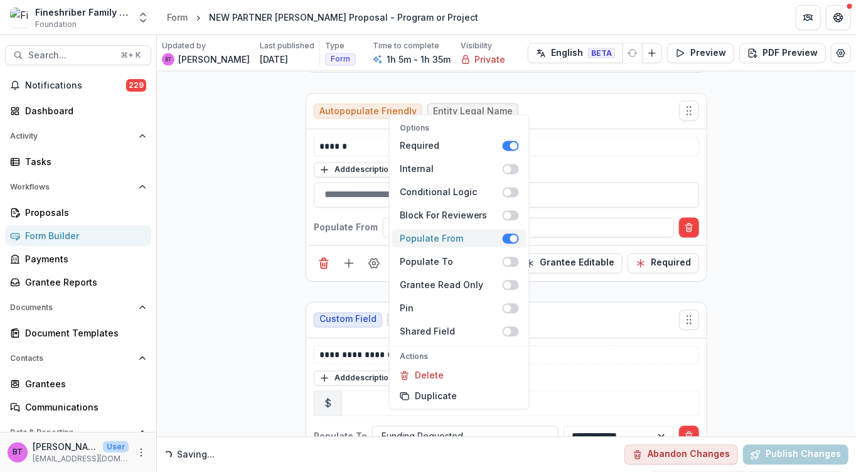
click at [503, 233] on span at bounding box center [511, 238] width 16 height 10
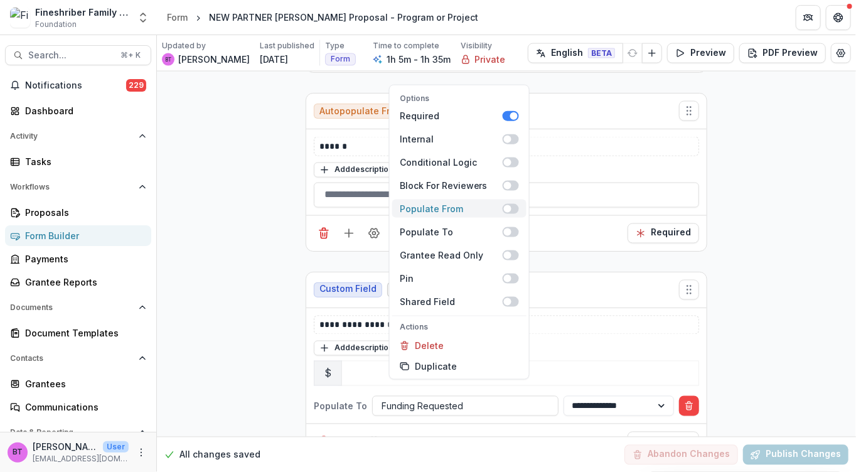
click at [507, 204] on span at bounding box center [511, 209] width 16 height 10
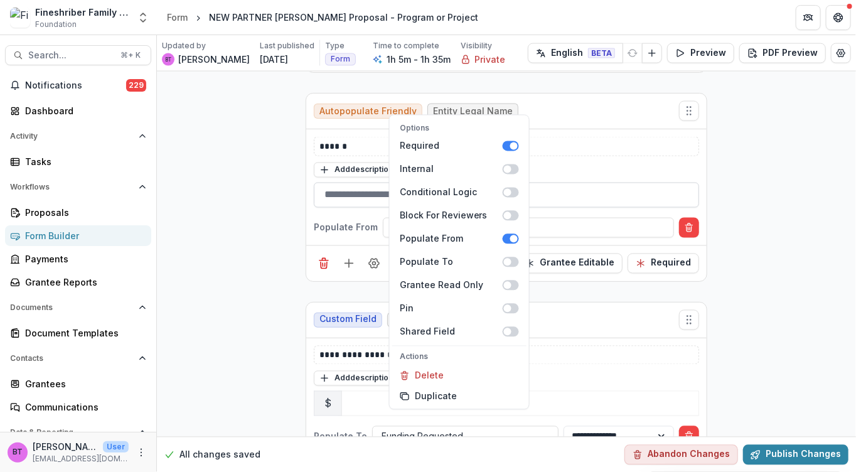
click at [339, 194] on input "text" at bounding box center [506, 195] width 385 height 25
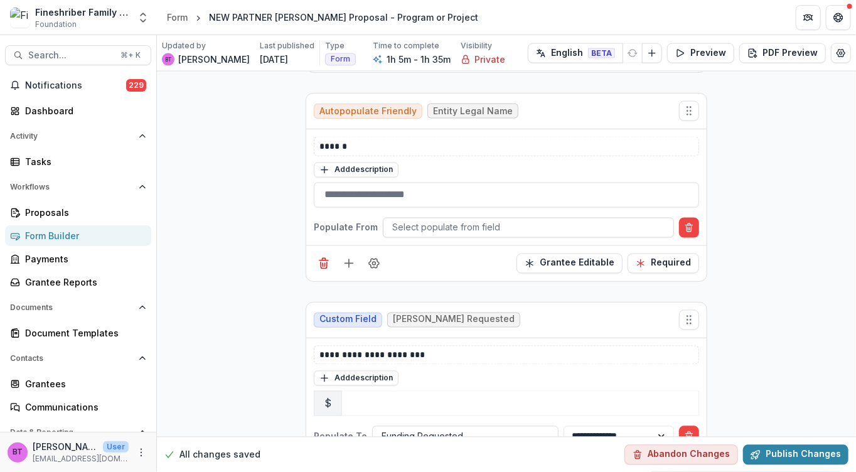
click at [417, 221] on div at bounding box center [528, 228] width 272 height 16
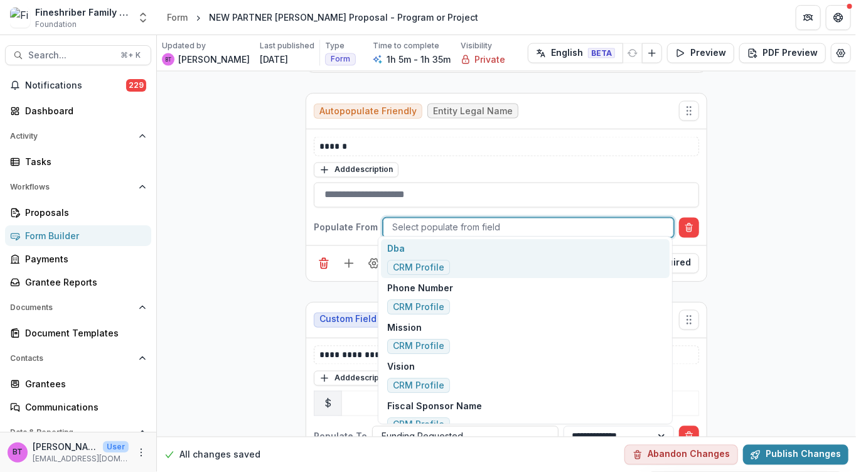
click at [416, 265] on span "CRM Profile" at bounding box center [418, 267] width 51 height 11
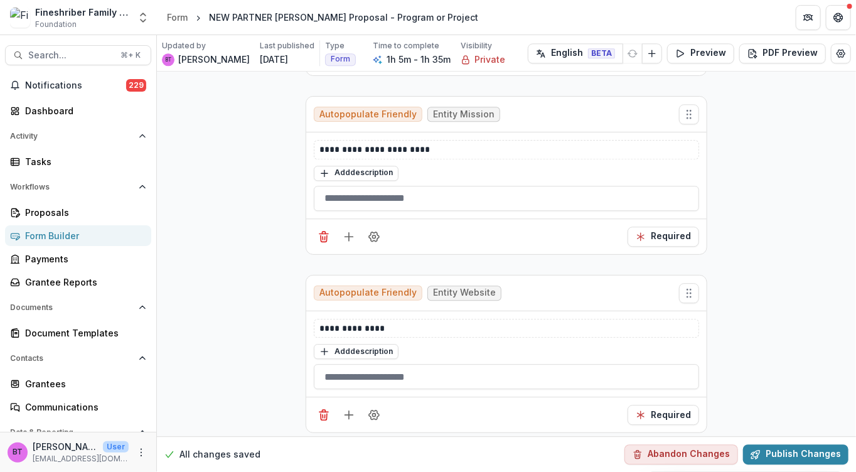
scroll to position [1249, 0]
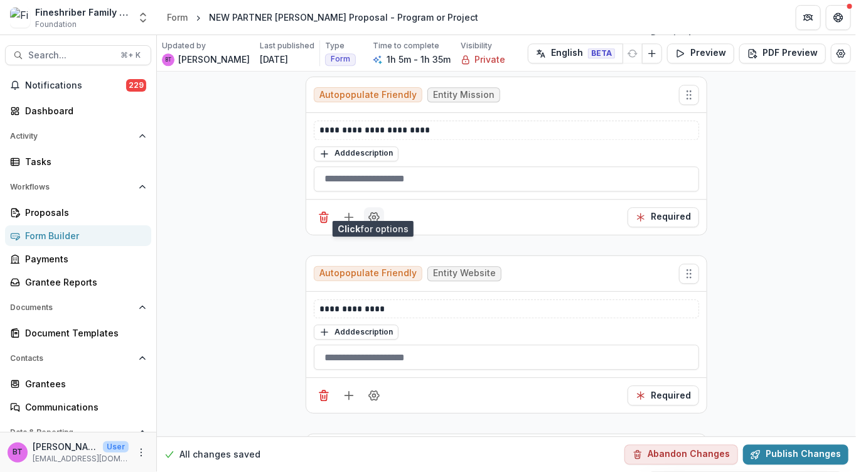
click at [371, 211] on icon "Field Settings" at bounding box center [374, 217] width 13 height 13
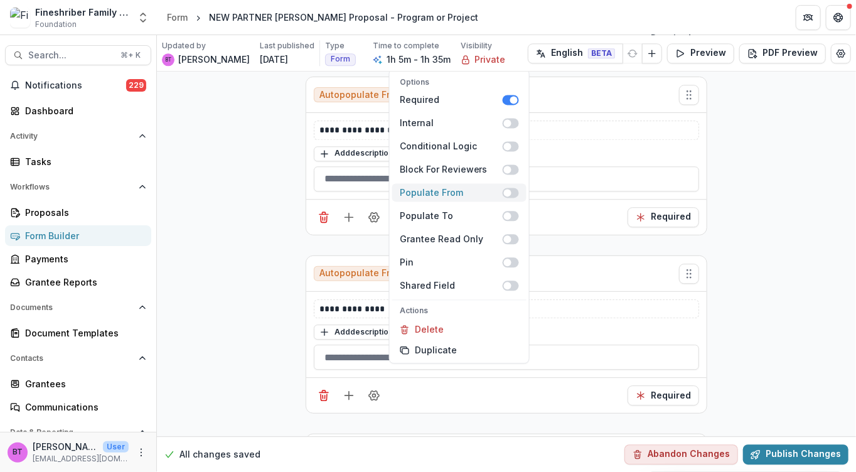
click at [401, 186] on div "Populate From" at bounding box center [451, 192] width 103 height 13
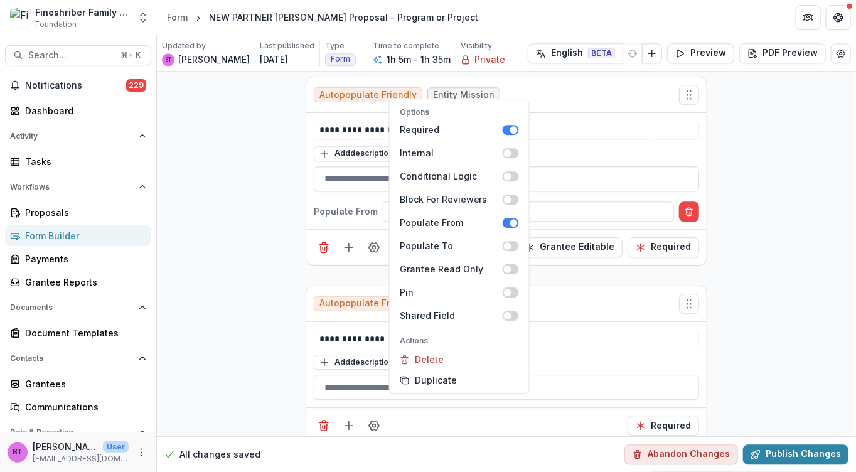
click at [363, 172] on input "text" at bounding box center [506, 178] width 385 height 25
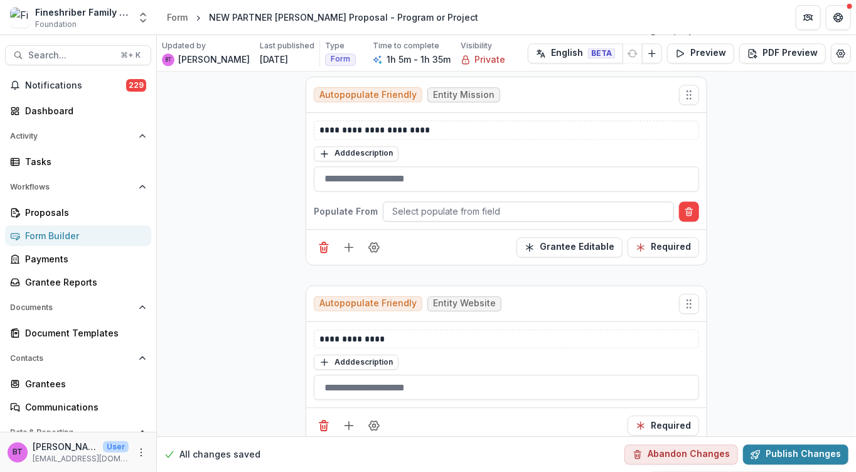
click at [407, 203] on div at bounding box center [528, 211] width 272 height 16
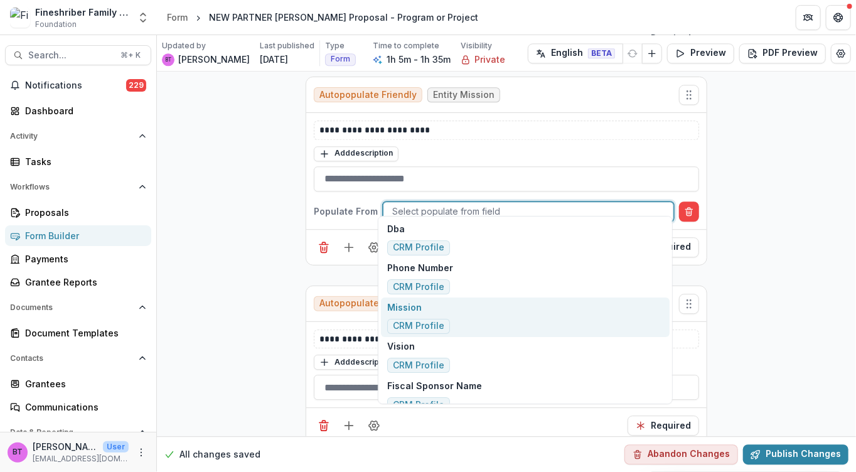
click at [422, 327] on span "CRM Profile" at bounding box center [418, 326] width 51 height 11
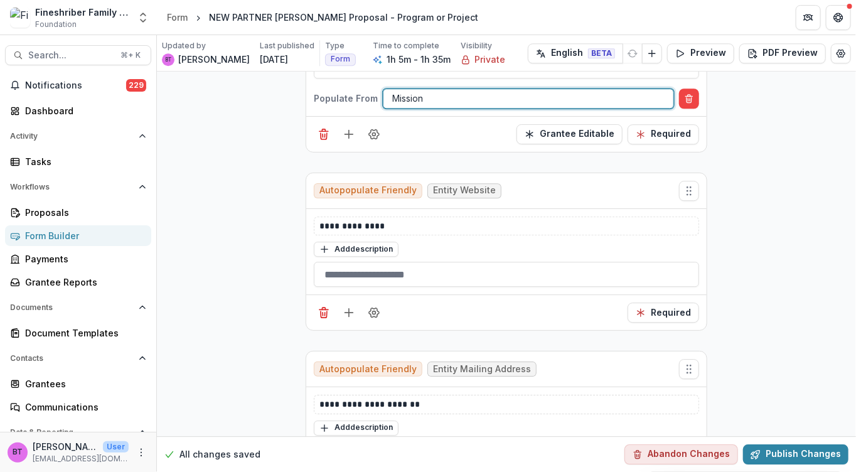
scroll to position [1363, 0]
click at [378, 306] on icon "Field Settings" at bounding box center [374, 312] width 13 height 13
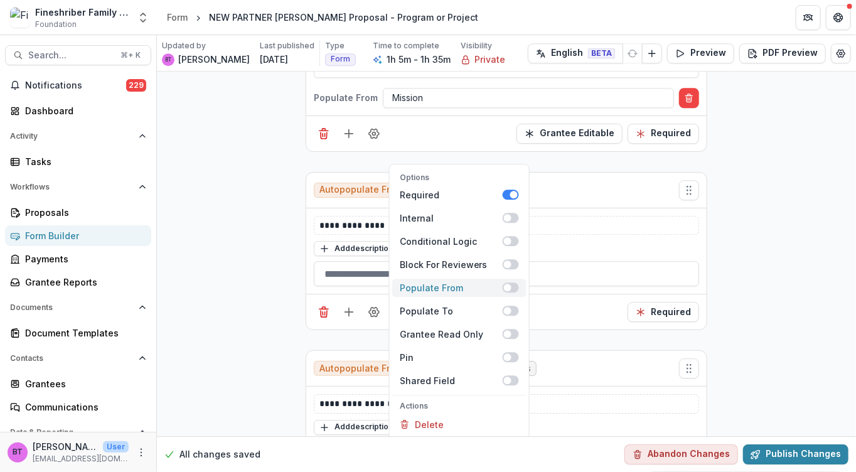
click at [507, 282] on span at bounding box center [511, 287] width 16 height 10
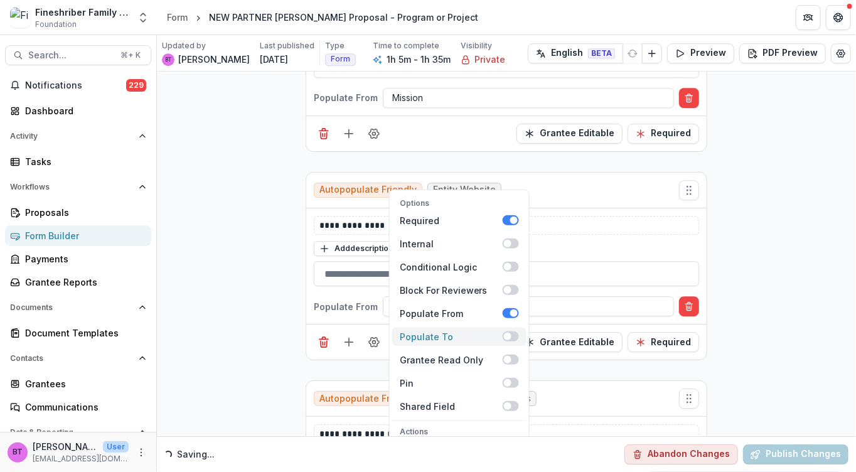
click at [509, 333] on span at bounding box center [508, 337] width 8 height 8
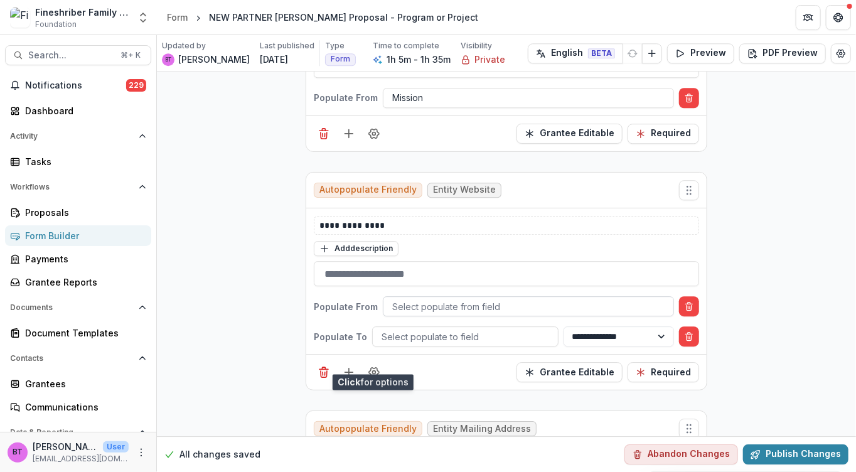
click at [422, 299] on div at bounding box center [528, 307] width 272 height 16
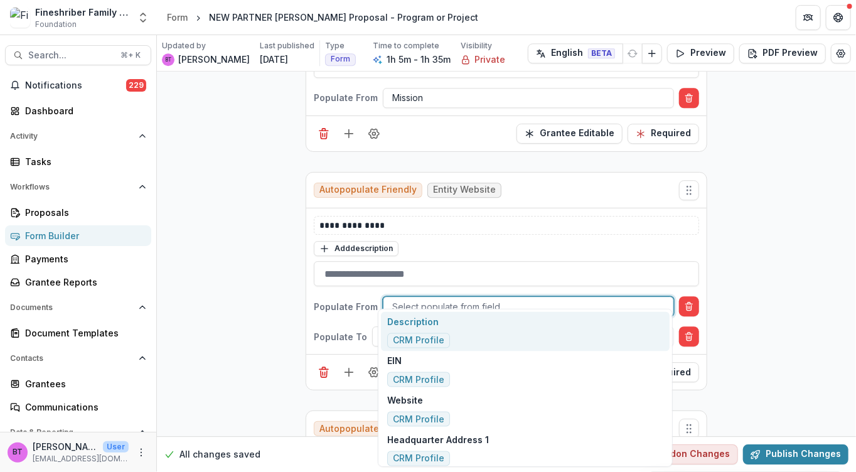
scroll to position [723, 0]
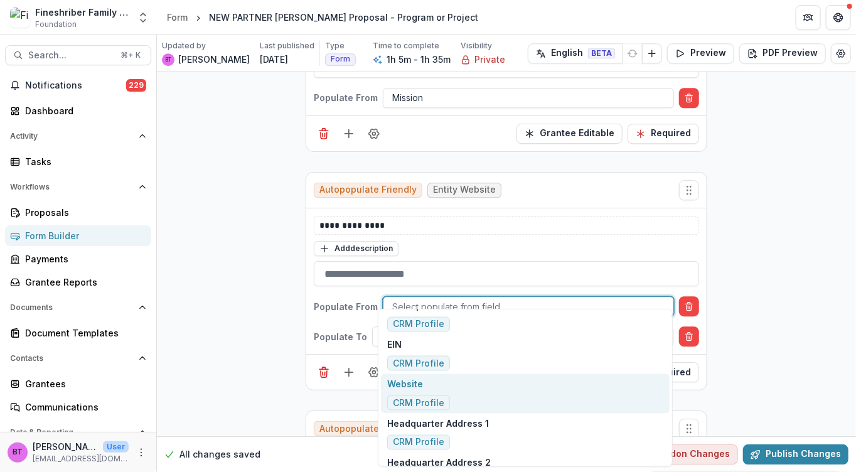
click at [421, 398] on span "CRM Profile" at bounding box center [418, 403] width 51 height 11
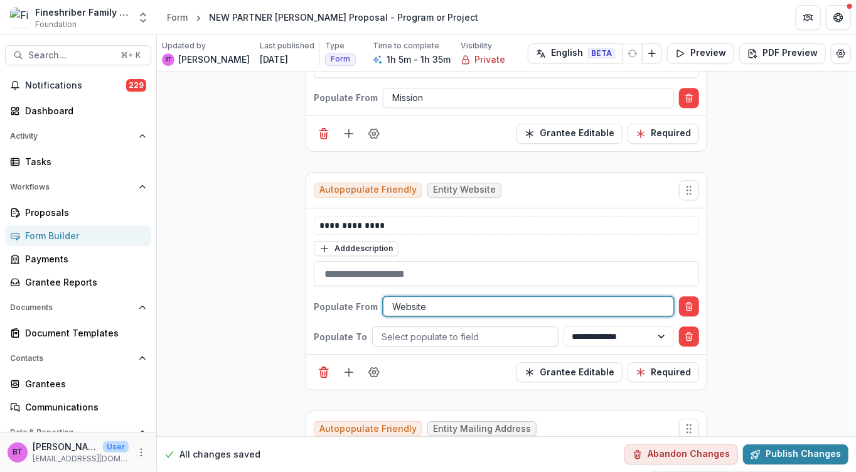
click at [413, 329] on div at bounding box center [465, 337] width 168 height 16
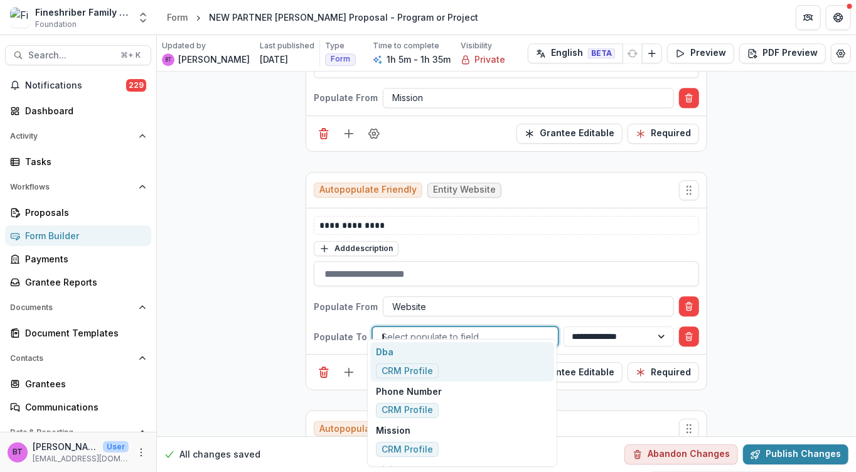
type input "**"
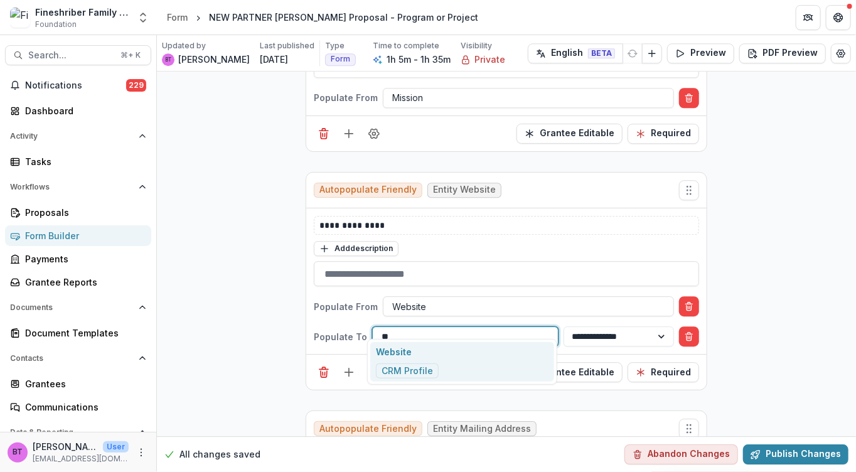
click at [409, 350] on p "Website" at bounding box center [407, 351] width 63 height 13
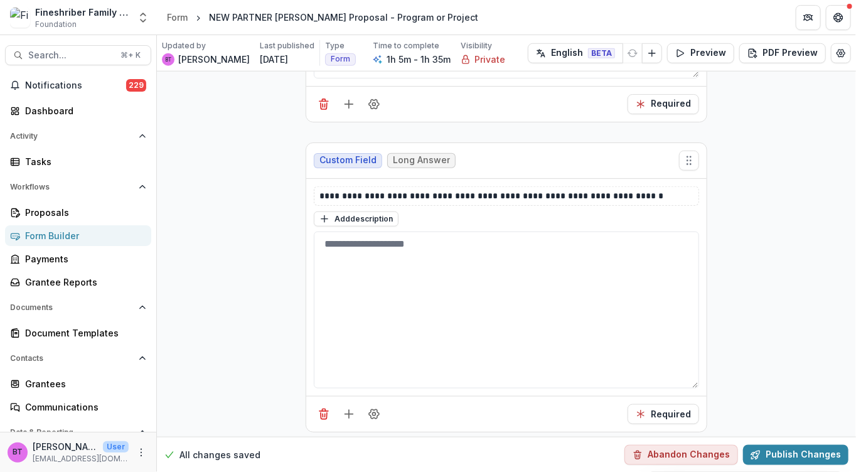
scroll to position [6281, 0]
click at [664, 189] on p "**********" at bounding box center [506, 195] width 375 height 13
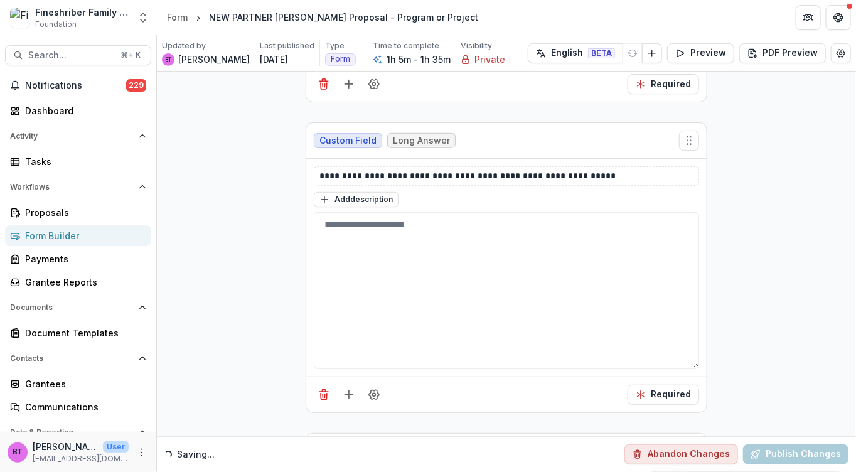
scroll to position [5853, 0]
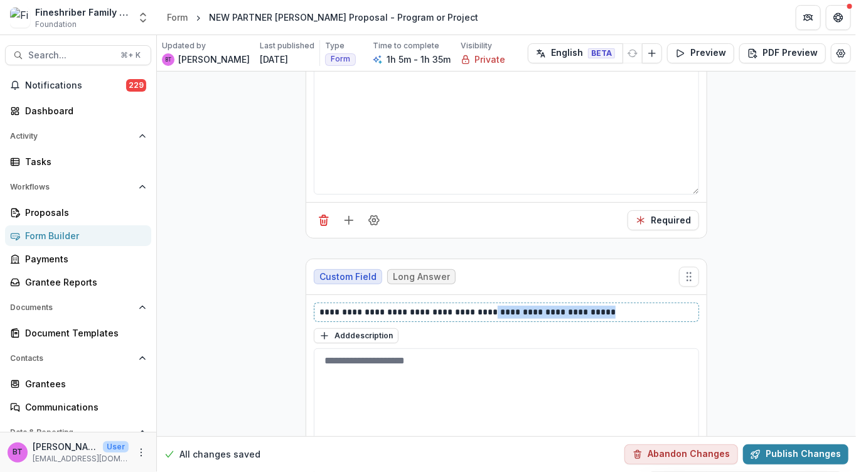
drag, startPoint x: 482, startPoint y: 267, endPoint x: 601, endPoint y: 266, distance: 118.6
click at [601, 306] on p "**********" at bounding box center [506, 312] width 375 height 13
copy p "**********"
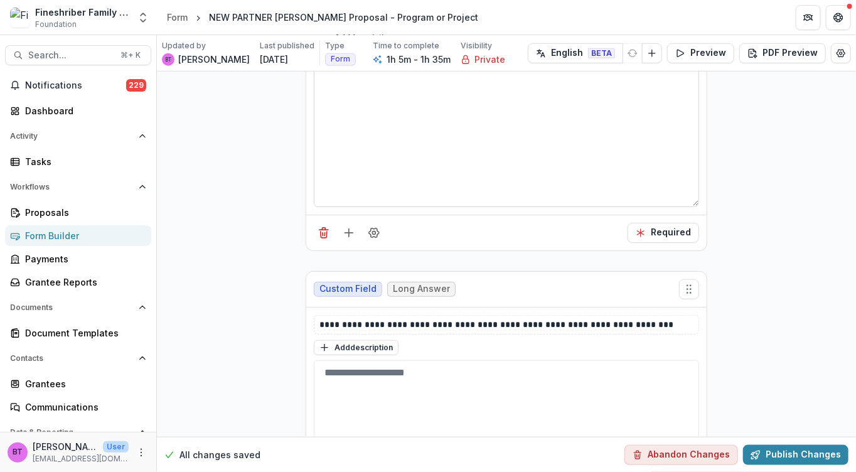
scroll to position [6155, 0]
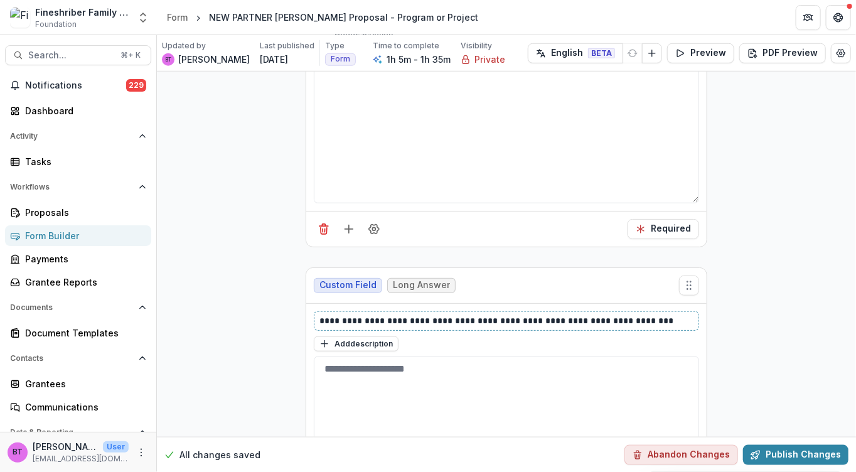
click at [661, 314] on p "**********" at bounding box center [506, 320] width 375 height 13
click at [321, 314] on p "**********" at bounding box center [506, 327] width 375 height 26
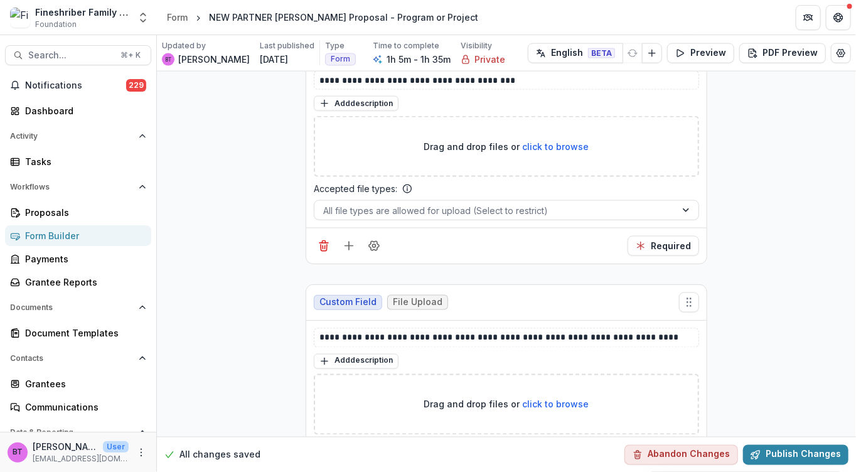
scroll to position [10365, 0]
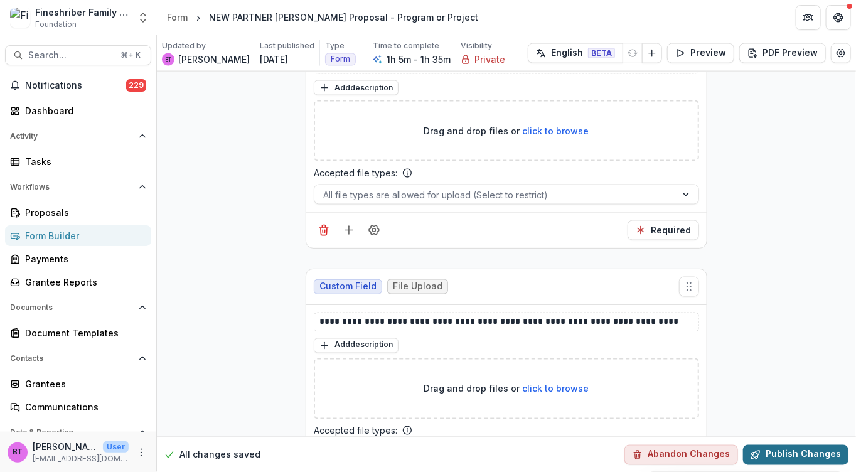
click at [796, 452] on button "Publish Changes" at bounding box center [795, 454] width 105 height 20
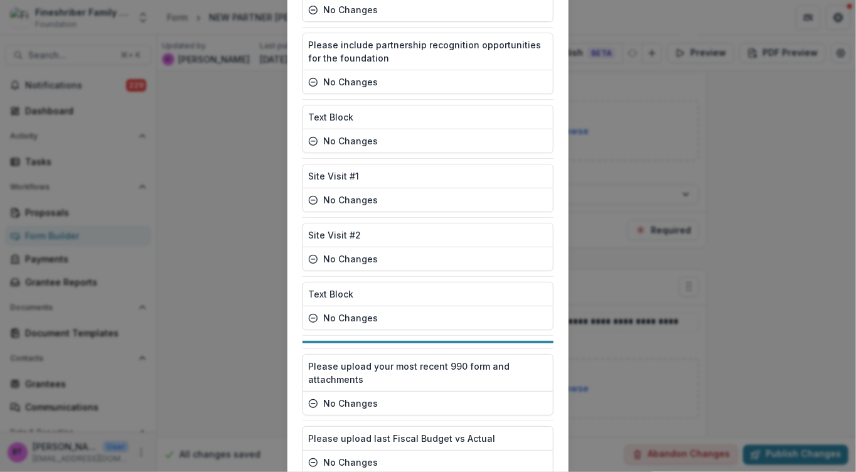
scroll to position [2131, 0]
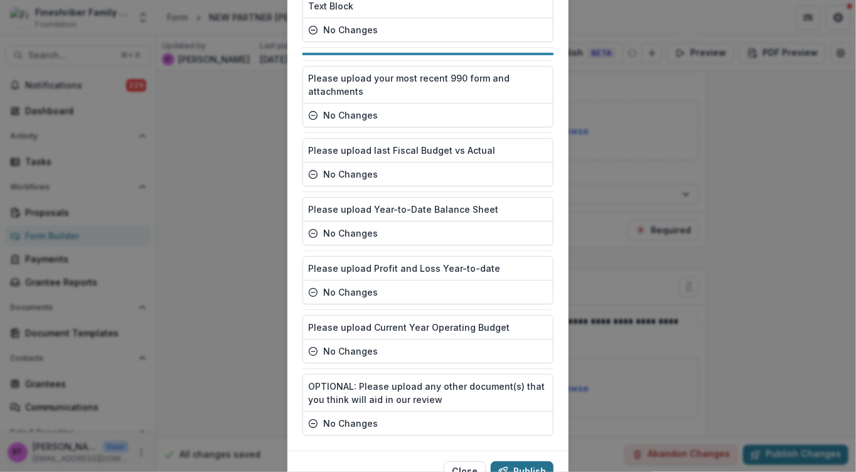
click at [518, 461] on button "Publish" at bounding box center [522, 471] width 63 height 20
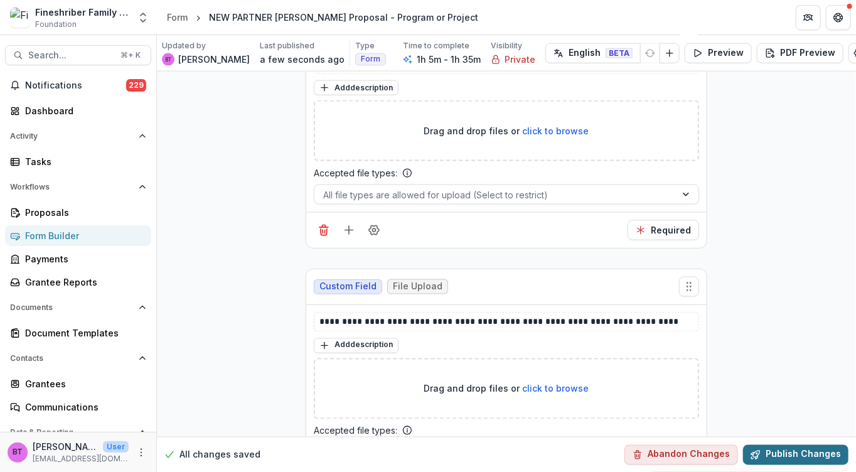
click at [786, 452] on button "Publish Changes" at bounding box center [795, 454] width 105 height 20
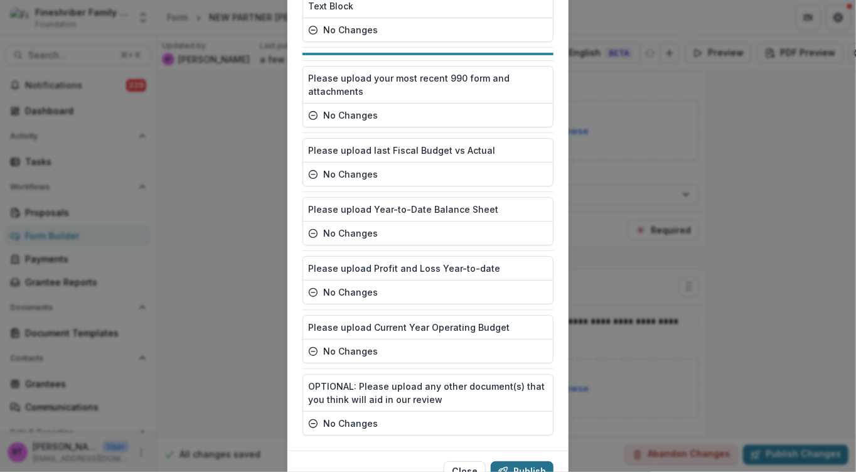
click at [516, 461] on button "Publish" at bounding box center [522, 471] width 63 height 20
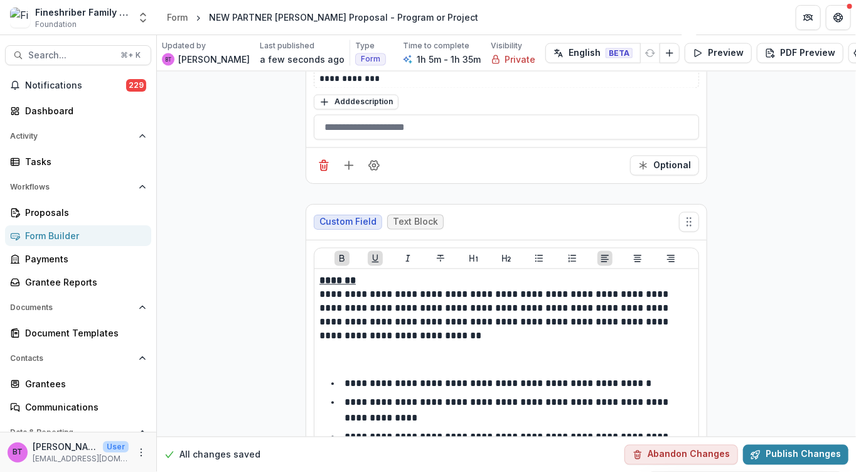
scroll to position [8614, 0]
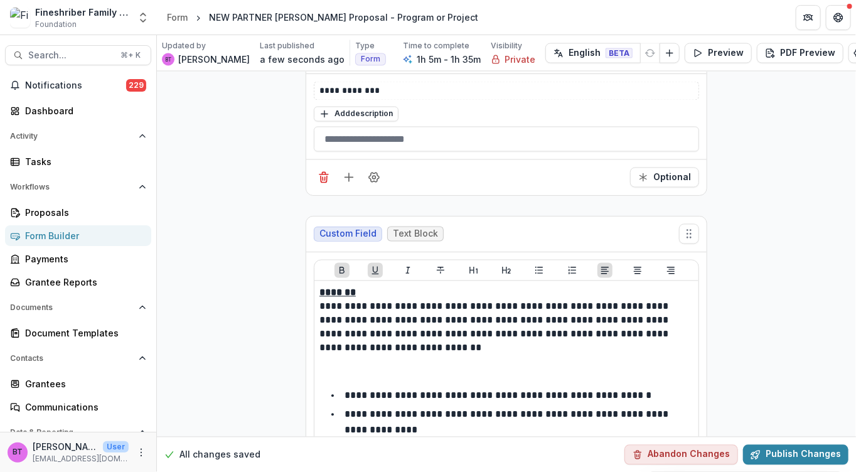
click at [58, 236] on div "Form Builder" at bounding box center [83, 235] width 116 height 13
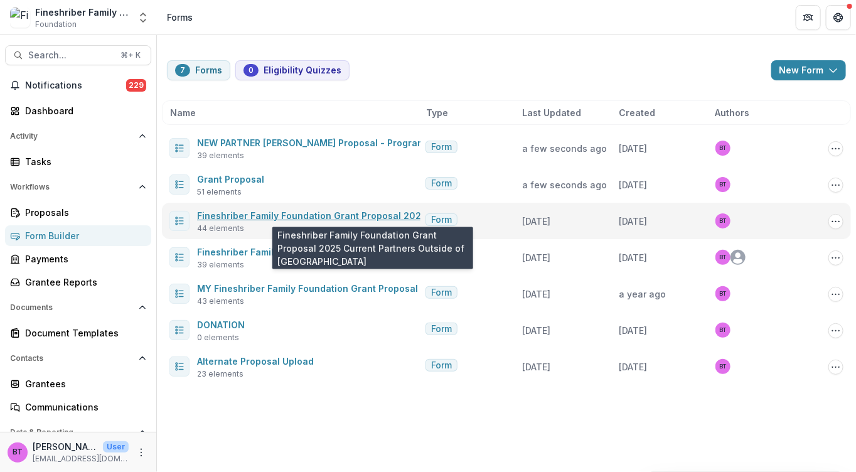
click at [277, 213] on link "Fineshriber Family Foundation Grant Proposal 2025 Current Partners Outside of […" at bounding box center [421, 215] width 449 height 11
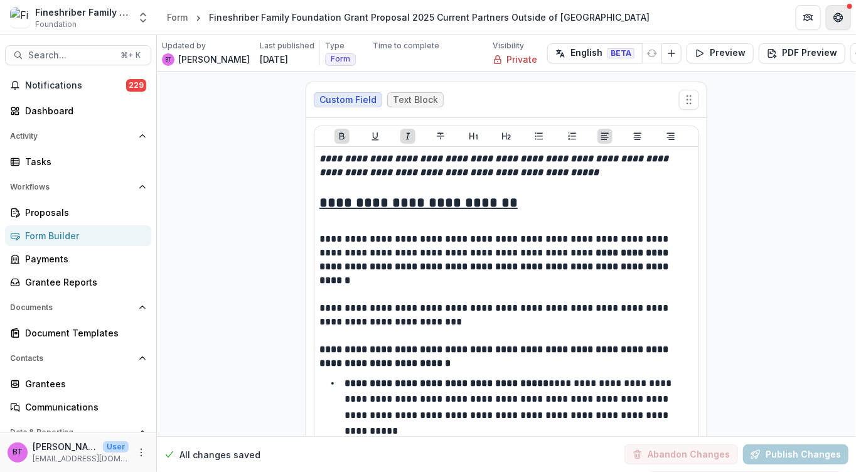
click at [837, 15] on icon "Get Help" at bounding box center [836, 15] width 1 height 1
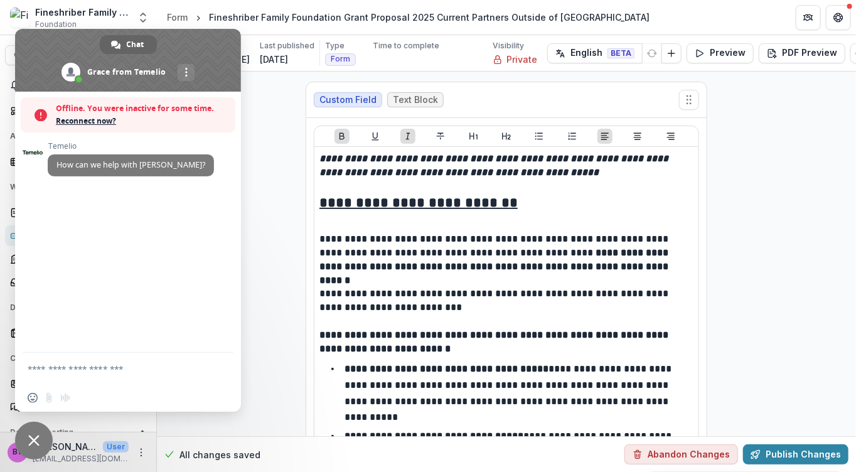
click at [36, 430] on span "Close chat" at bounding box center [34, 441] width 38 height 38
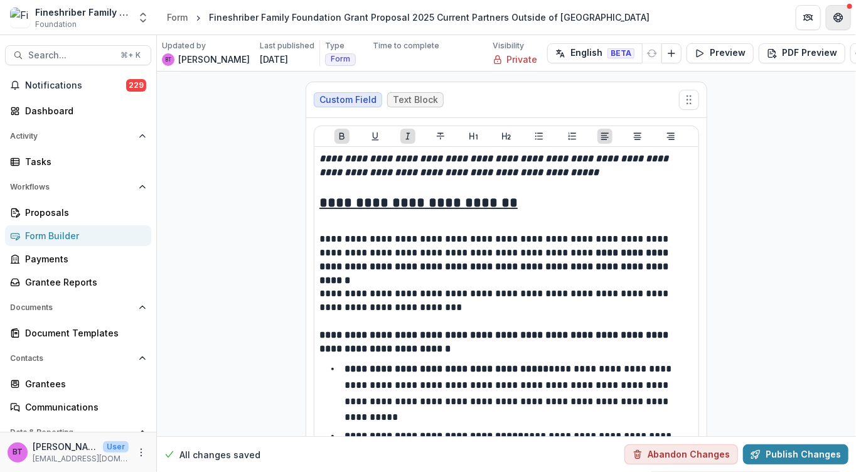
click at [838, 14] on icon "Get Help" at bounding box center [838, 14] width 3 height 3
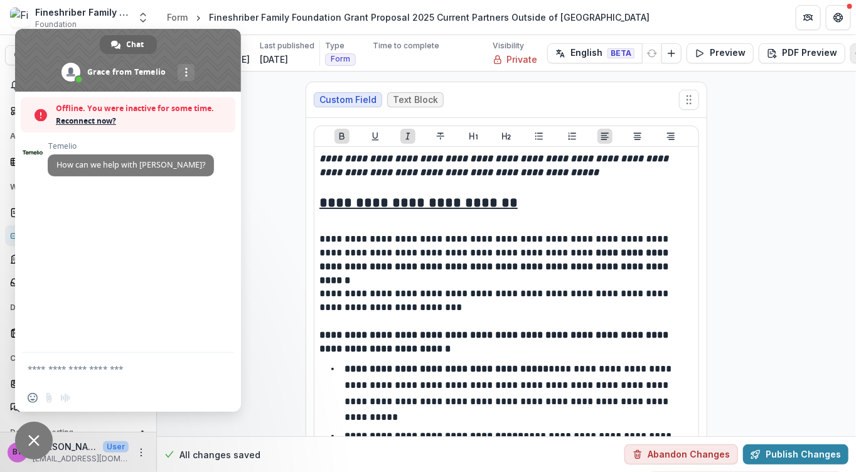
click at [855, 50] on icon "Edit Form Settings" at bounding box center [860, 53] width 10 height 10
select select "*******"
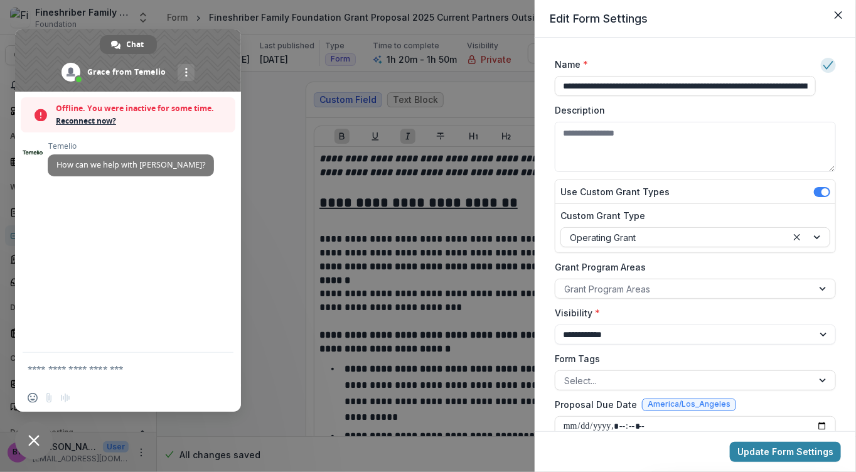
click at [33, 436] on span "Close chat" at bounding box center [33, 440] width 11 height 11
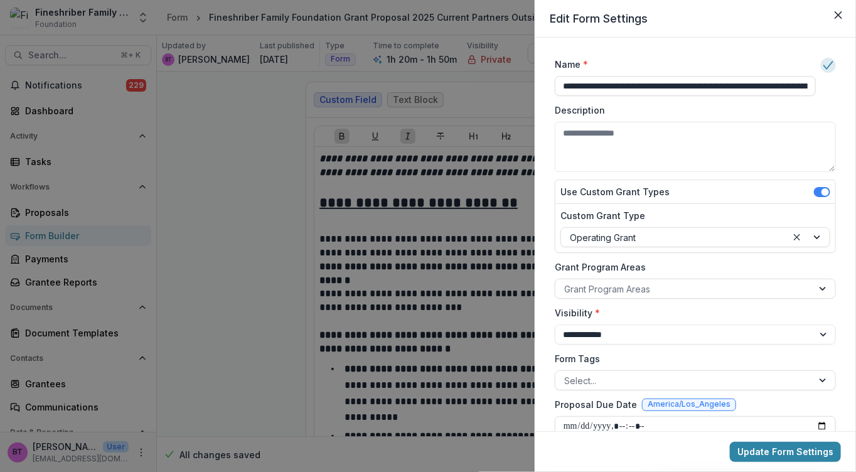
drag, startPoint x: 689, startPoint y: 85, endPoint x: 550, endPoint y: 87, distance: 139.3
click at [550, 87] on div "**********" at bounding box center [695, 295] width 291 height 484
click at [636, 87] on input "**********" at bounding box center [685, 86] width 261 height 20
type input "**********"
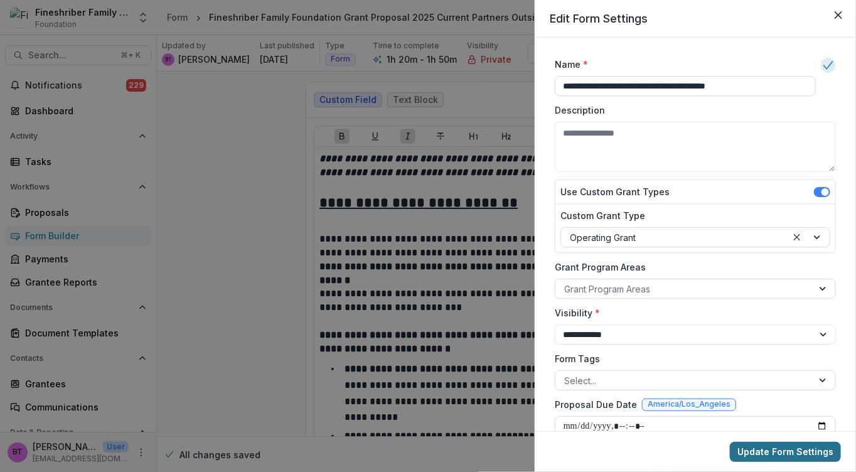
click at [779, 449] on button "Update Form Settings" at bounding box center [785, 452] width 111 height 20
click at [768, 447] on button "Update Form Settings" at bounding box center [785, 452] width 111 height 20
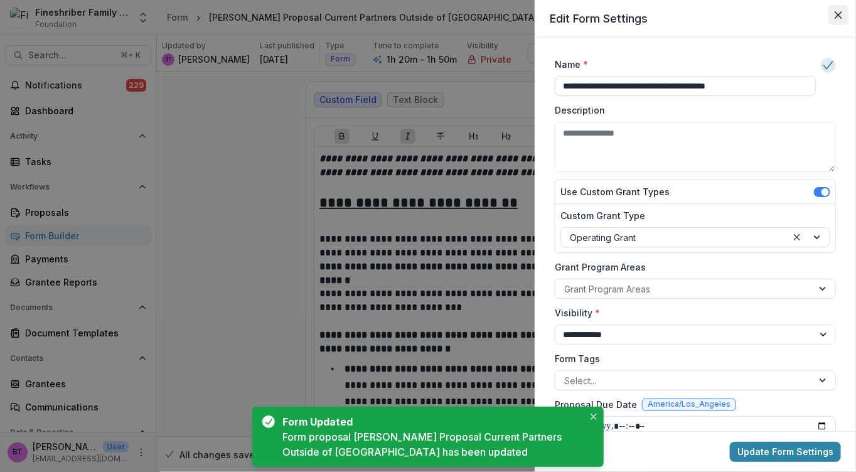
click at [839, 11] on icon "Close" at bounding box center [838, 15] width 8 height 8
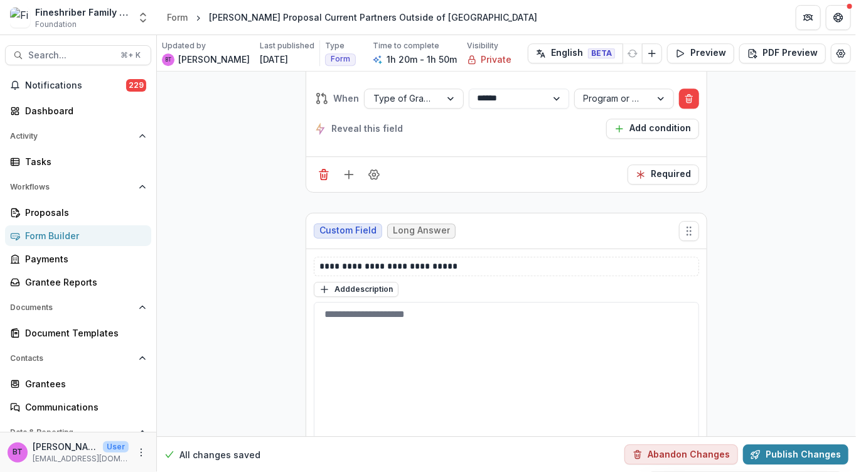
scroll to position [5259, 0]
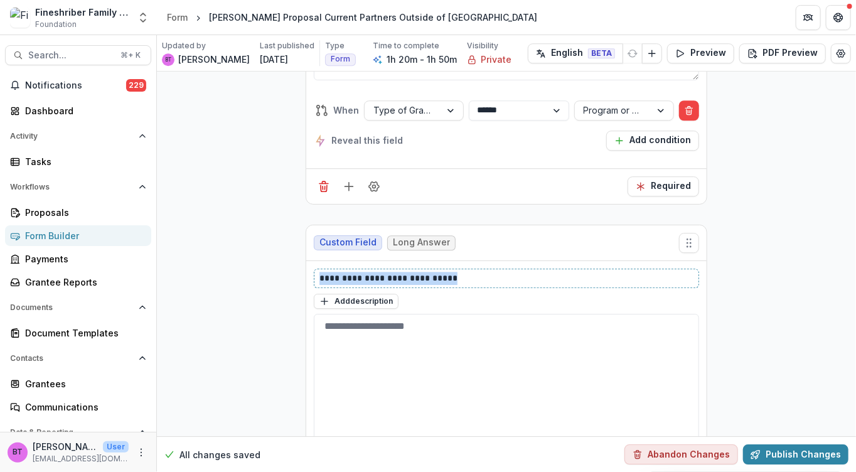
drag, startPoint x: 456, startPoint y: 190, endPoint x: 482, endPoint y: 196, distance: 26.5
click at [482, 272] on p "**********" at bounding box center [506, 278] width 375 height 13
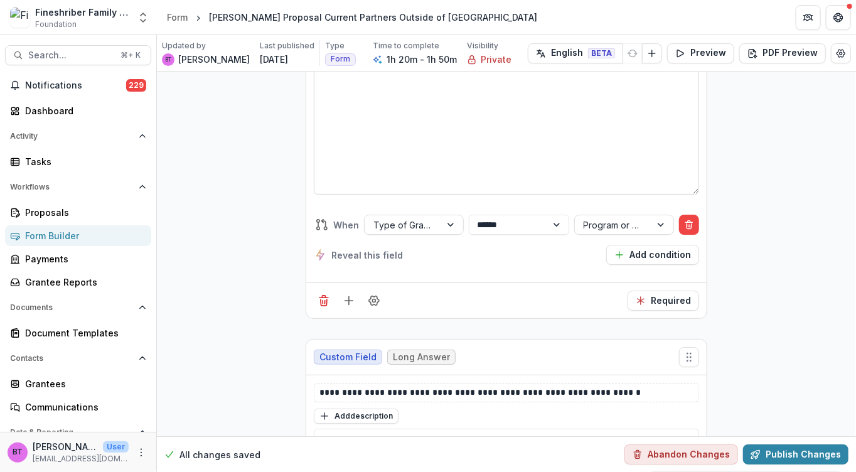
scroll to position [5536, 0]
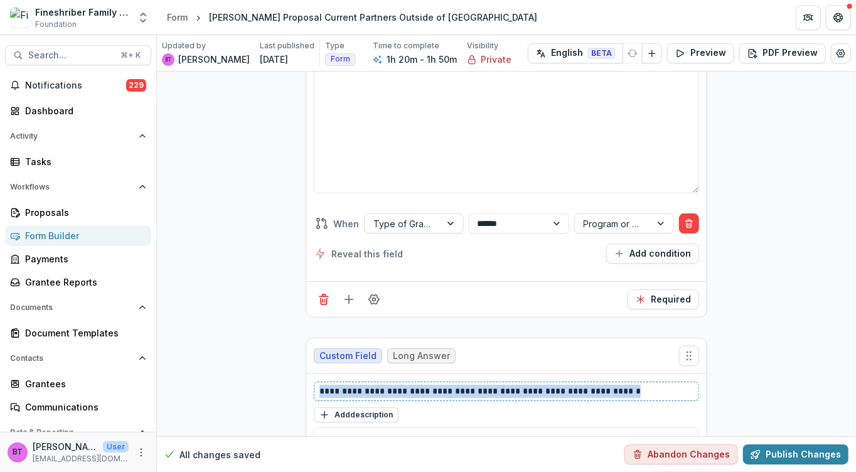
drag, startPoint x: 636, startPoint y: 321, endPoint x: 316, endPoint y: 322, distance: 319.3
click at [316, 381] on div "**********" at bounding box center [506, 390] width 385 height 19
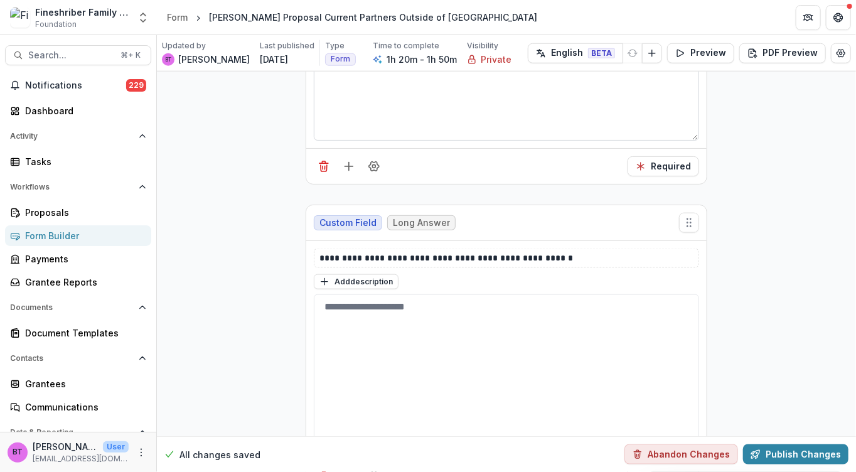
scroll to position [6457, 0]
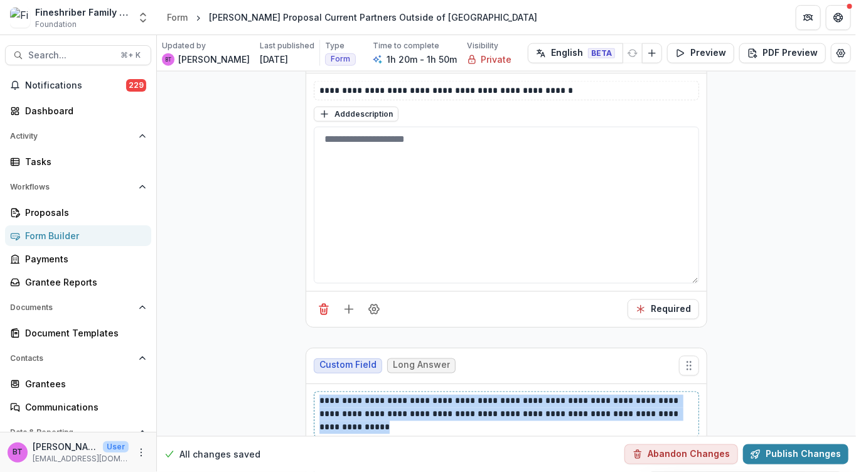
drag, startPoint x: 376, startPoint y: 349, endPoint x: 313, endPoint y: 326, distance: 66.7
click at [314, 391] on div "**********" at bounding box center [506, 414] width 385 height 46
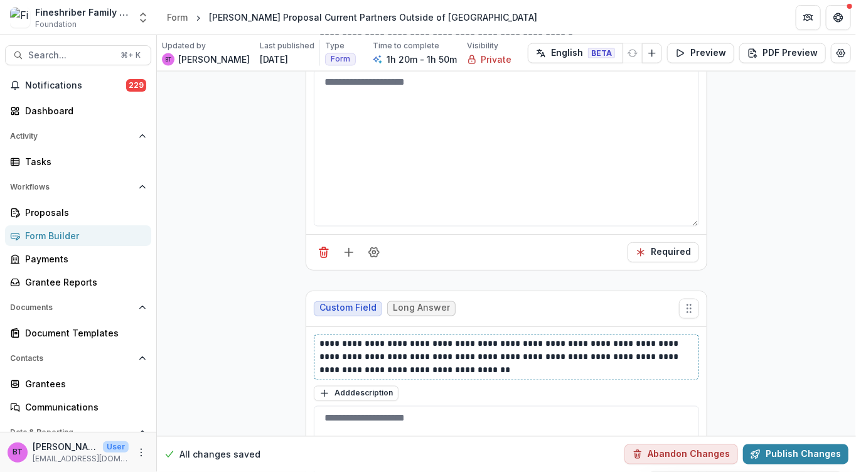
scroll to position [6510, 0]
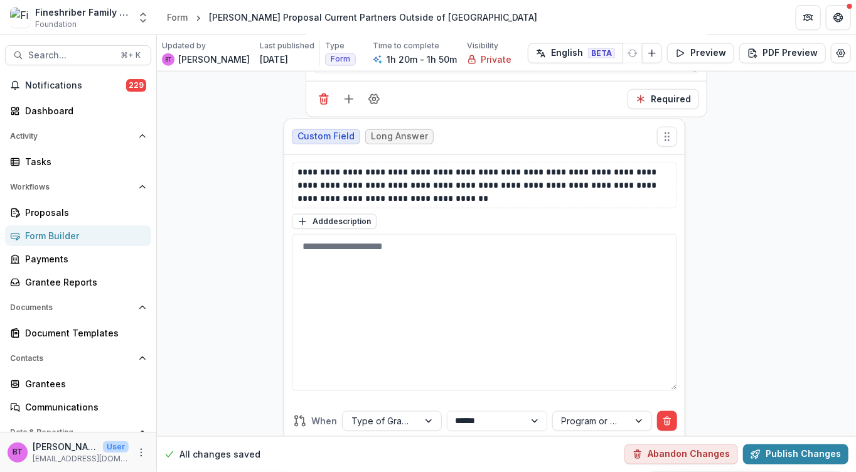
drag, startPoint x: 690, startPoint y: 238, endPoint x: 669, endPoint y: 41, distance: 198.1
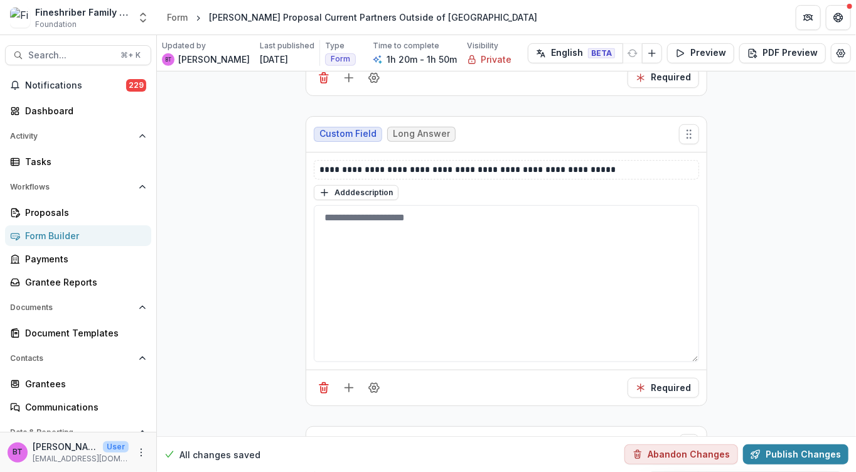
scroll to position [6074, 0]
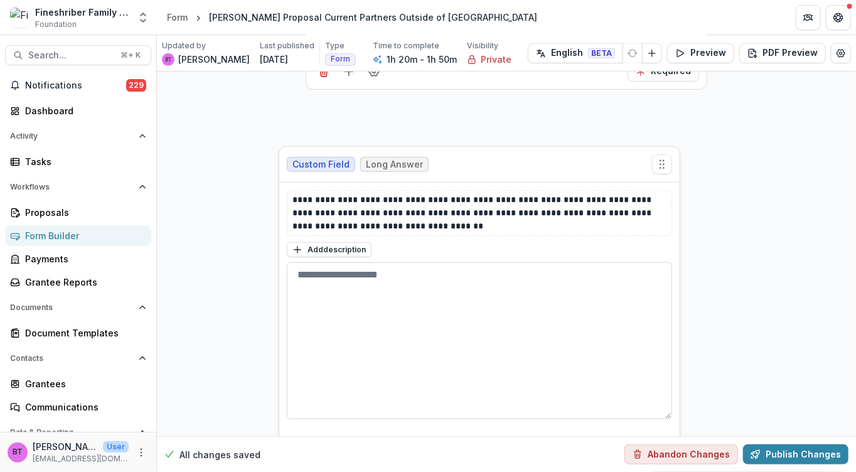
drag, startPoint x: 688, startPoint y: 366, endPoint x: 580, endPoint y: 178, distance: 217.5
click at [658, 158] on icon "Move field" at bounding box center [662, 164] width 13 height 13
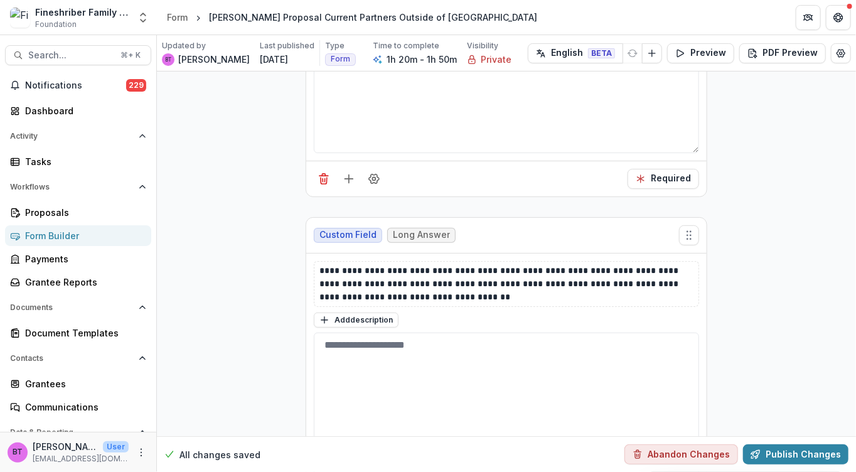
scroll to position [5996, 0]
